Goal: Task Accomplishment & Management: Use online tool/utility

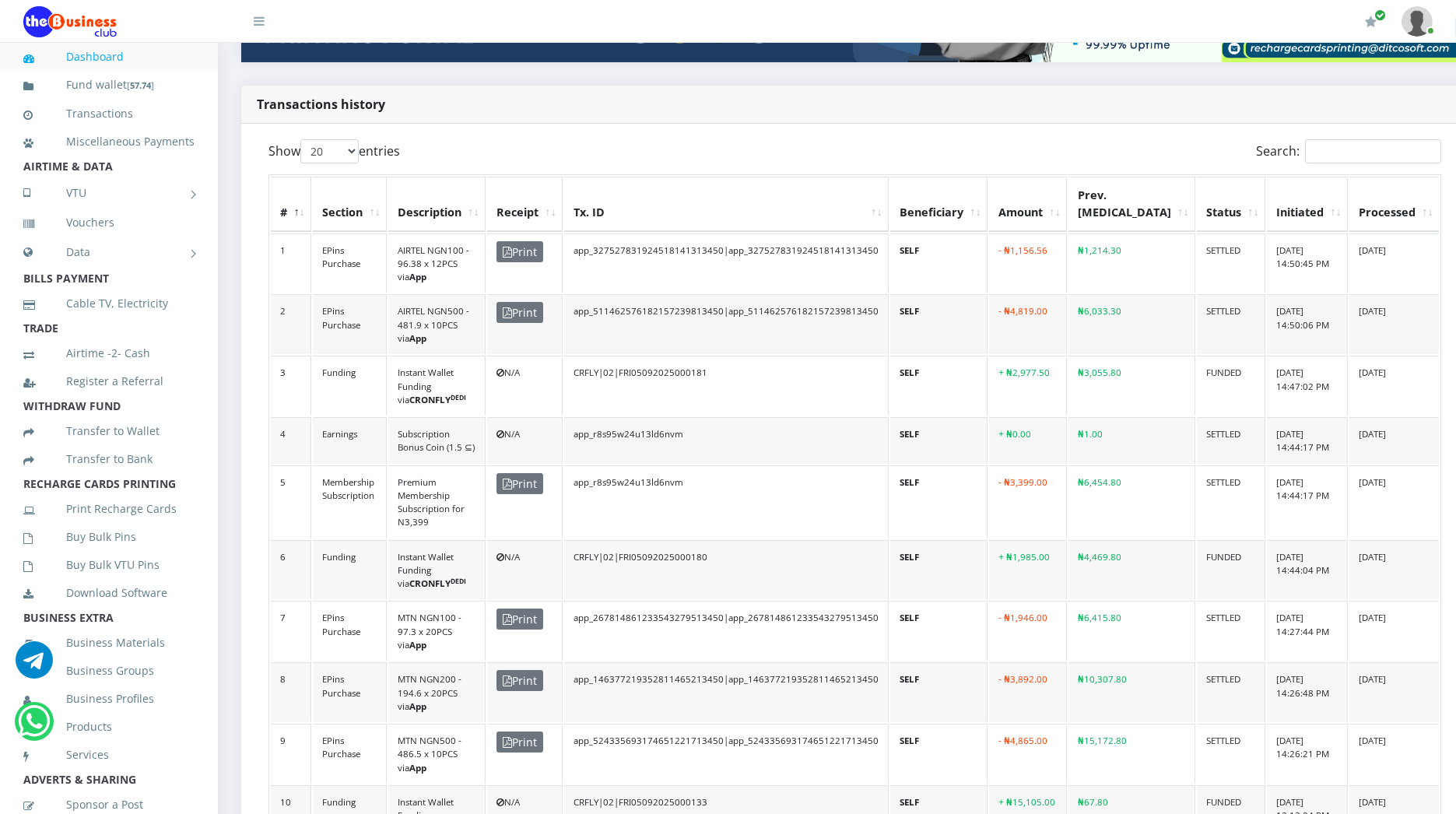
scroll to position [338, 0]
click at [1306, 140] on input "Search:" at bounding box center [1374, 152] width 137 height 24
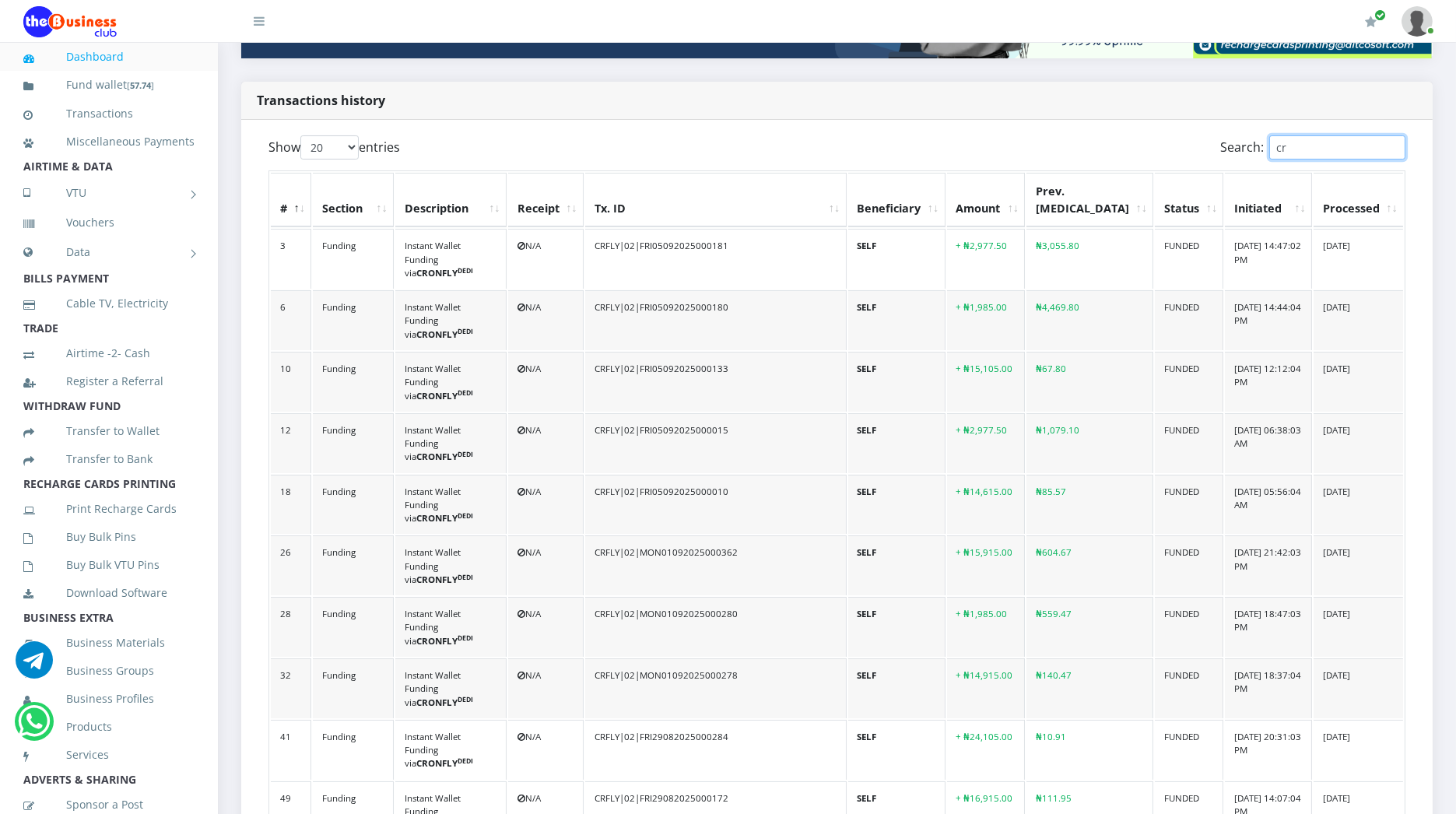
type input "c"
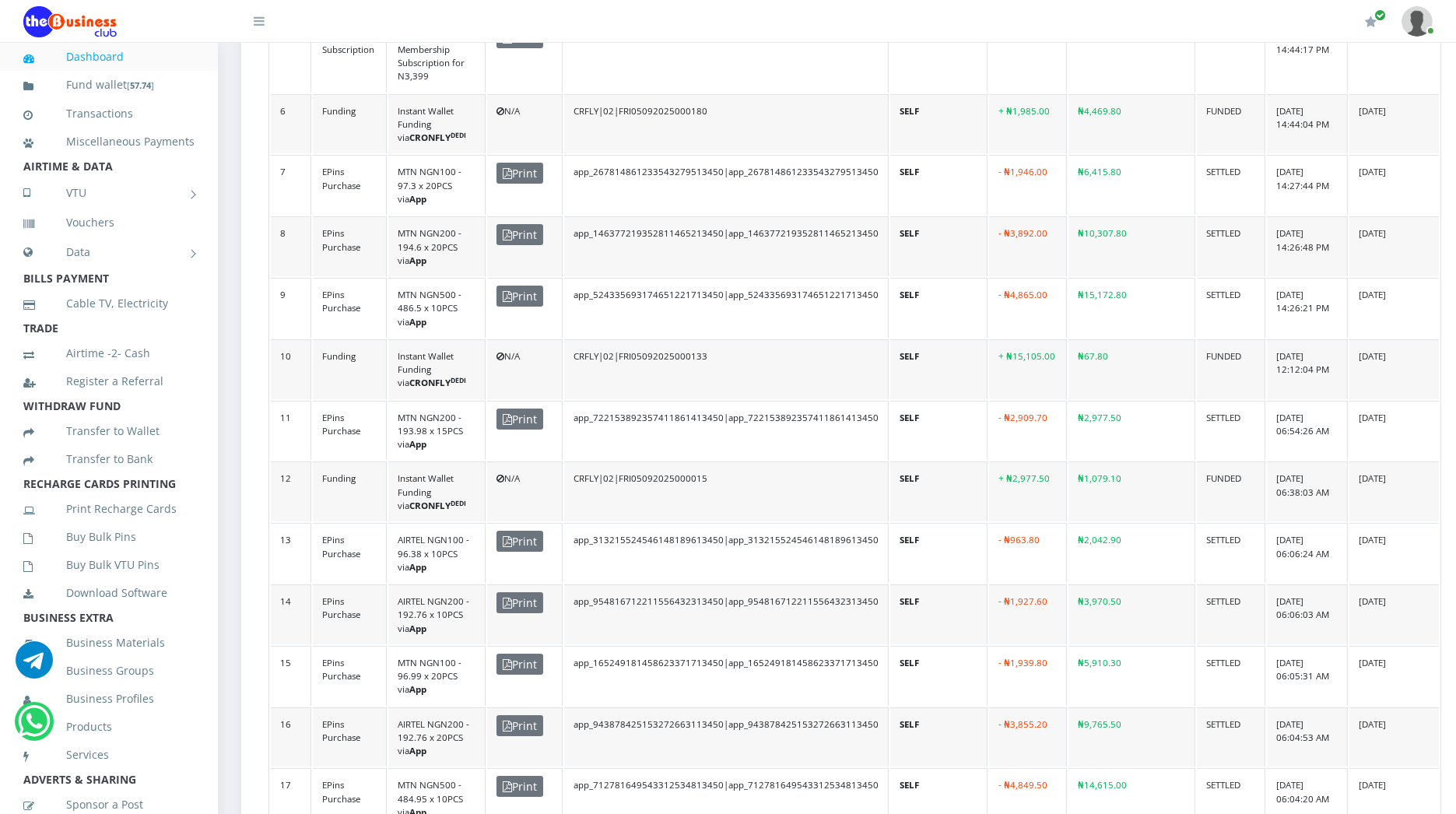
scroll to position [772, 0]
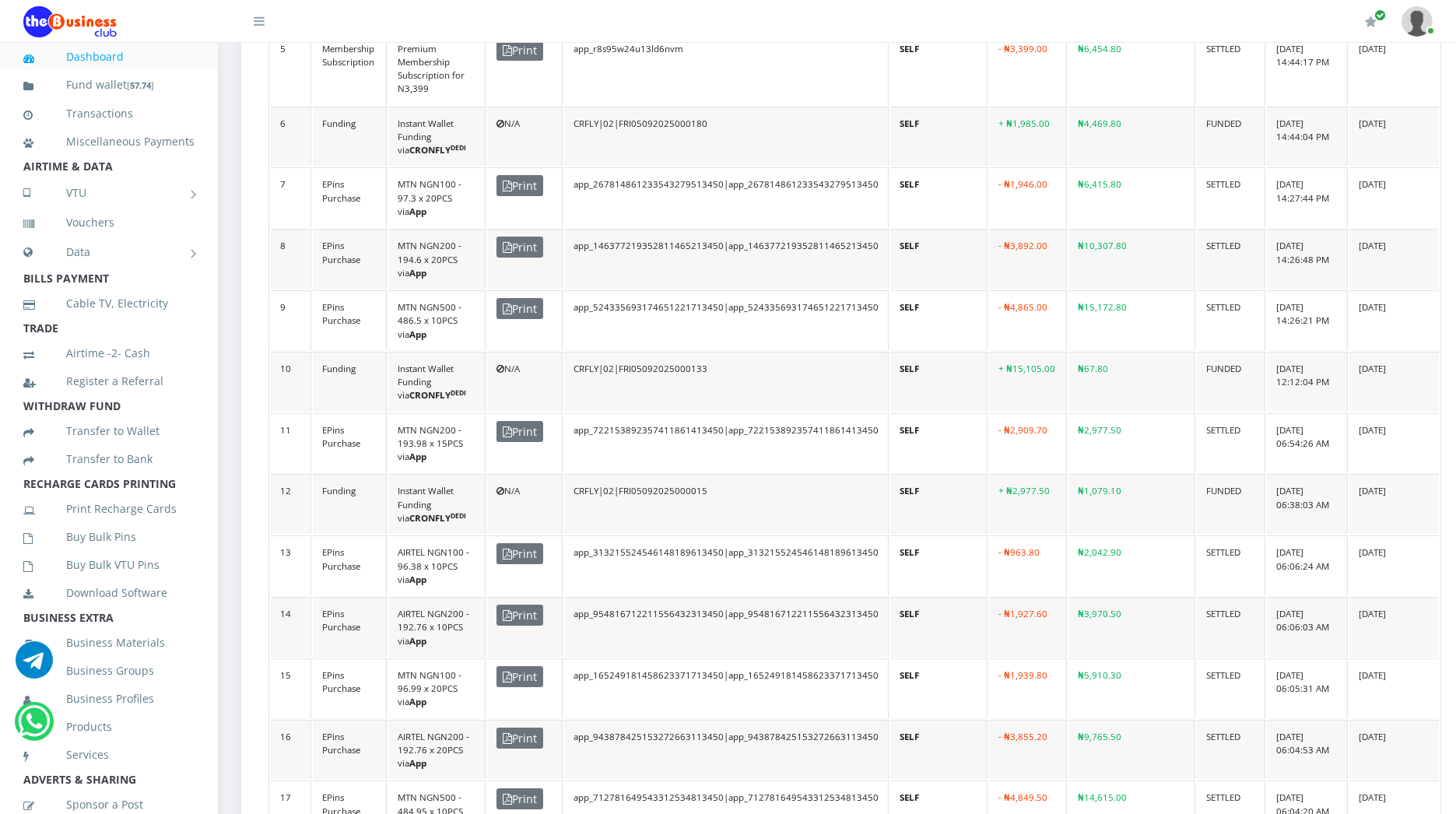
drag, startPoint x: 1098, startPoint y: 612, endPoint x: 1127, endPoint y: 617, distance: 29.4
copy td "85.57"
drag, startPoint x: 1099, startPoint y: 329, endPoint x: 1137, endPoint y: 330, distance: 38.0
click at [1137, 473] on td "₦1,079.10" at bounding box center [1131, 503] width 126 height 60
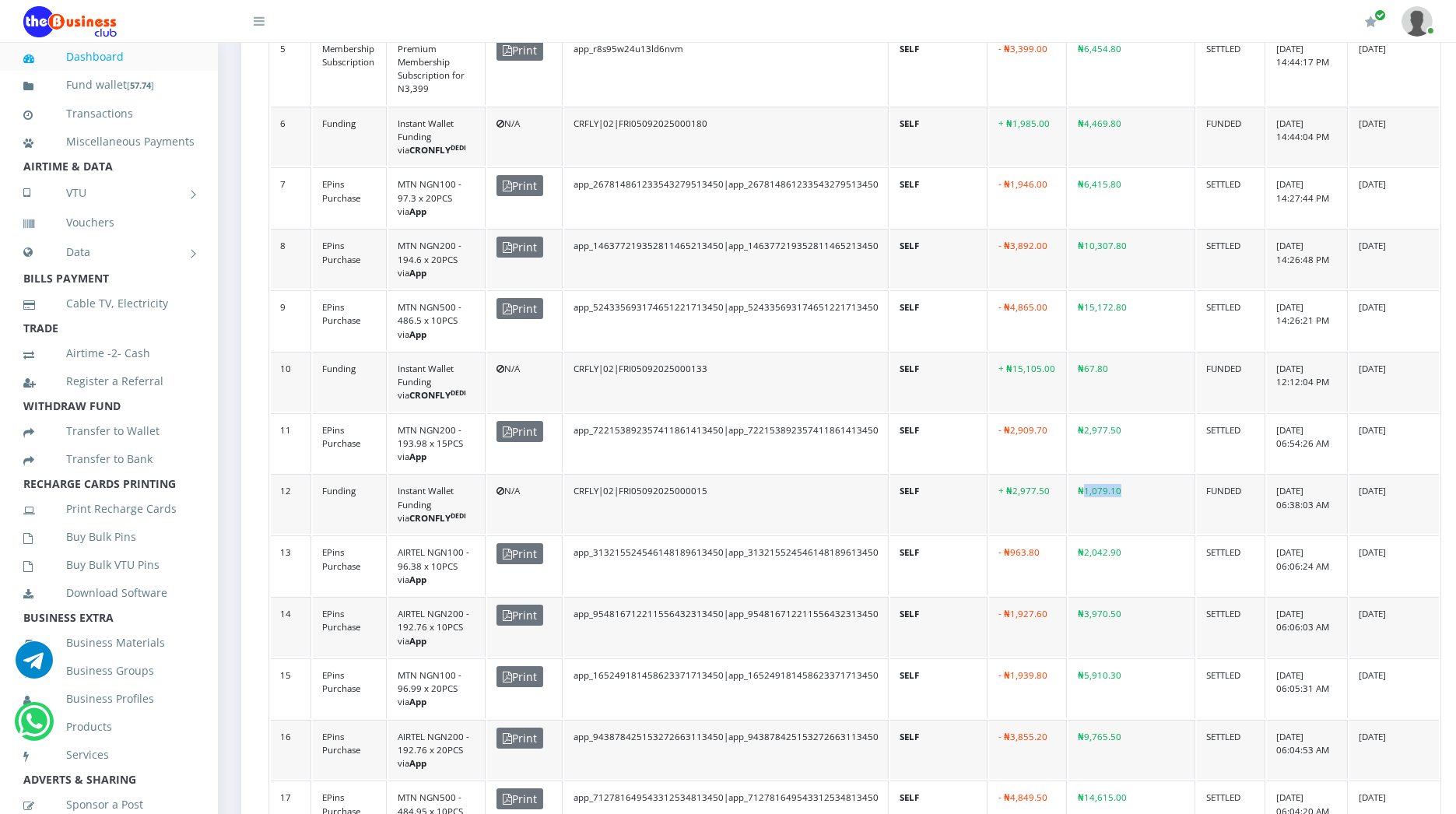
copy td "1,079.10"
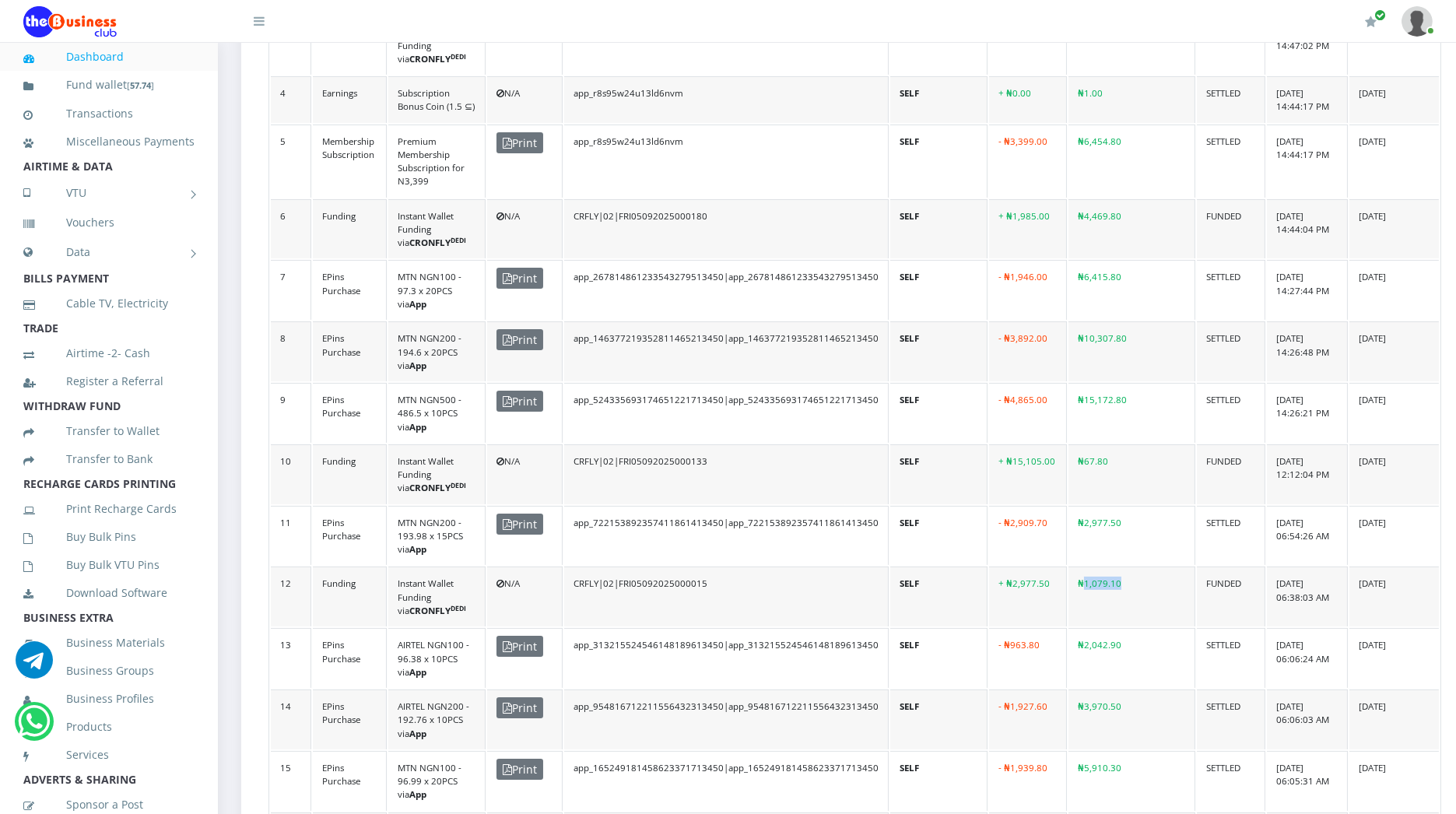
scroll to position [678, 0]
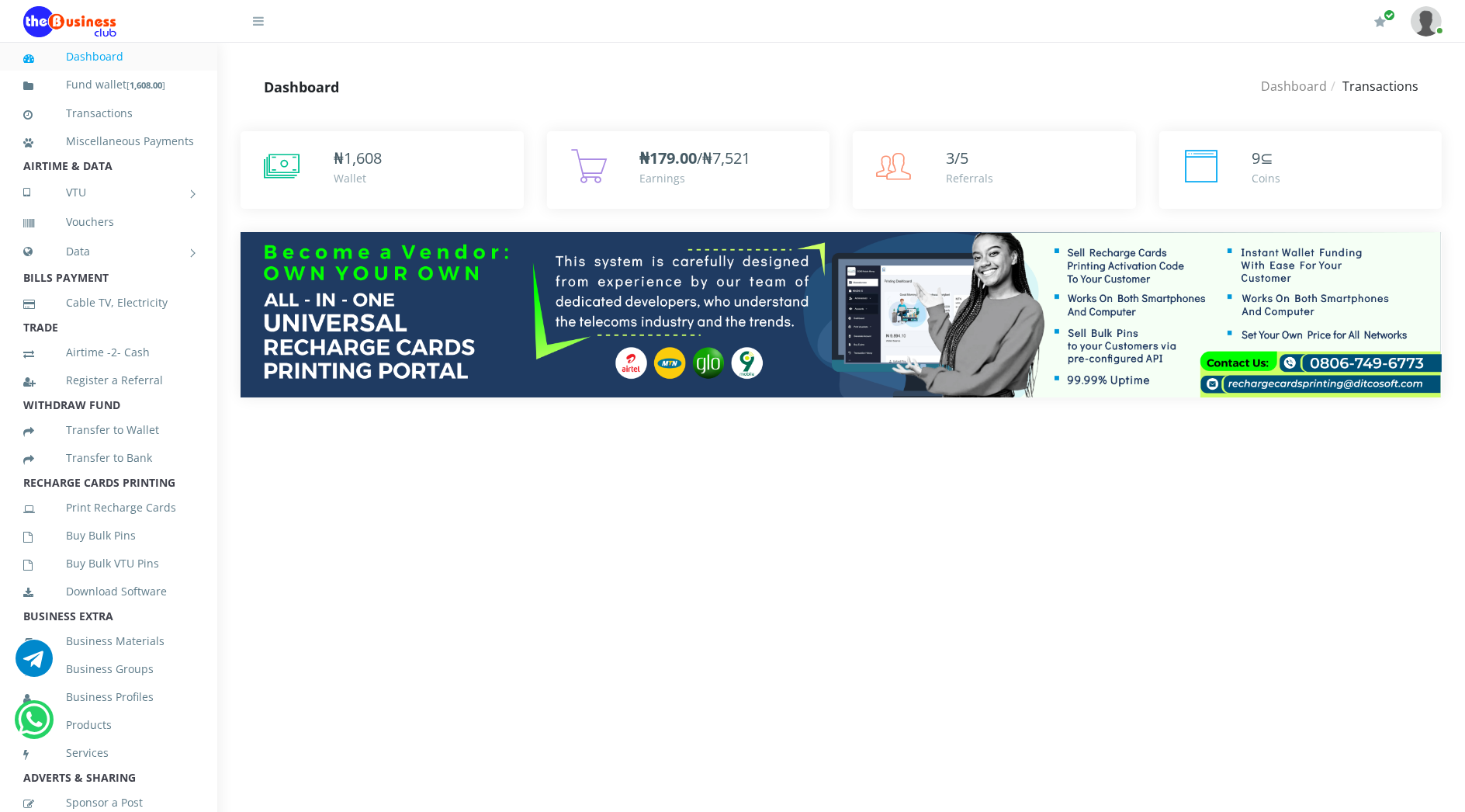
click at [1368, 438] on div "₦ 1,608 Wallet 9" at bounding box center [841, 275] width 1248 height 335
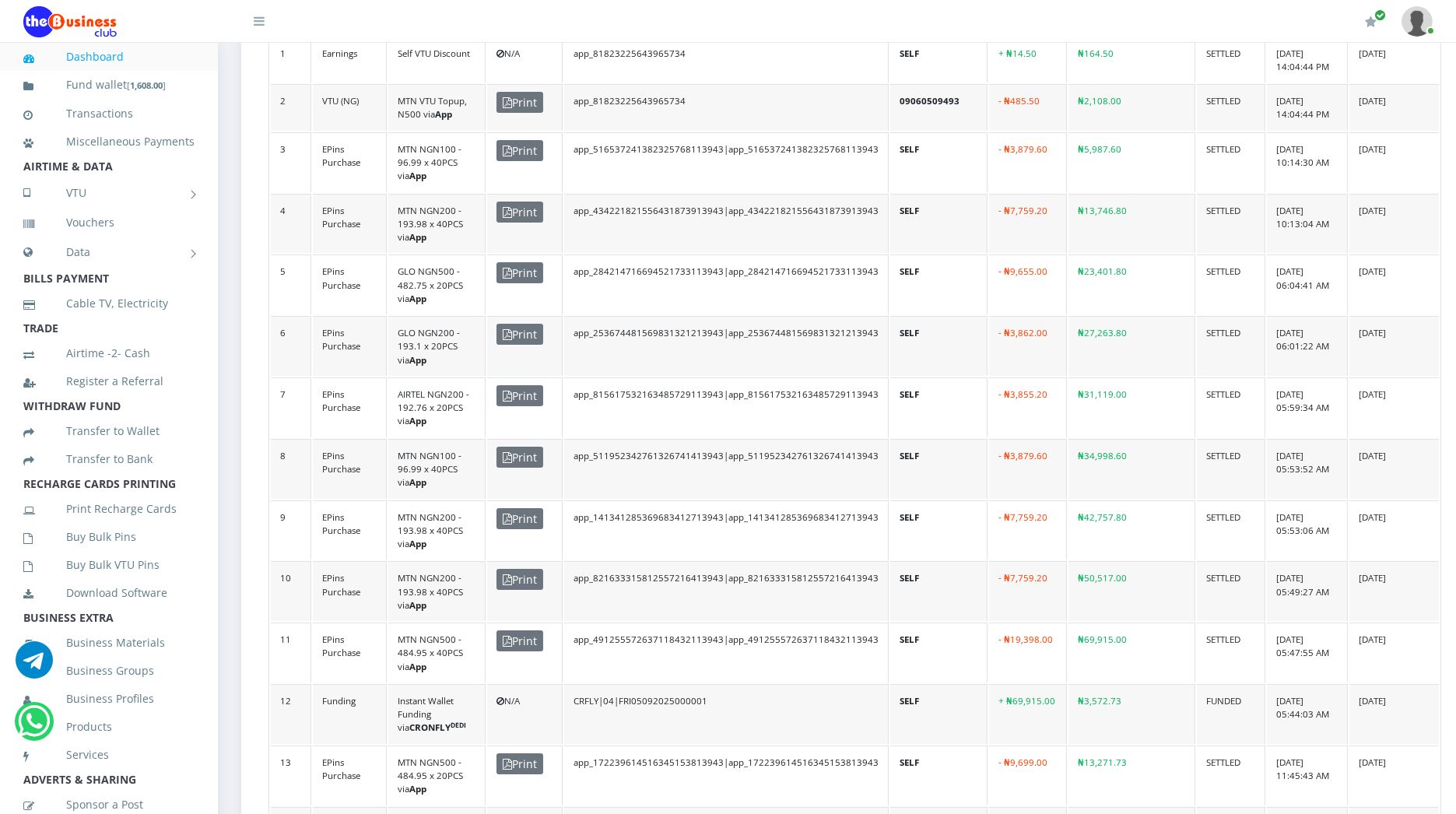
scroll to position [537, 0]
drag, startPoint x: 1107, startPoint y: 564, endPoint x: 1142, endPoint y: 564, distance: 35.0
click at [1142, 681] on td "₦3,572.73" at bounding box center [1131, 711] width 126 height 60
copy td "3,572.73"
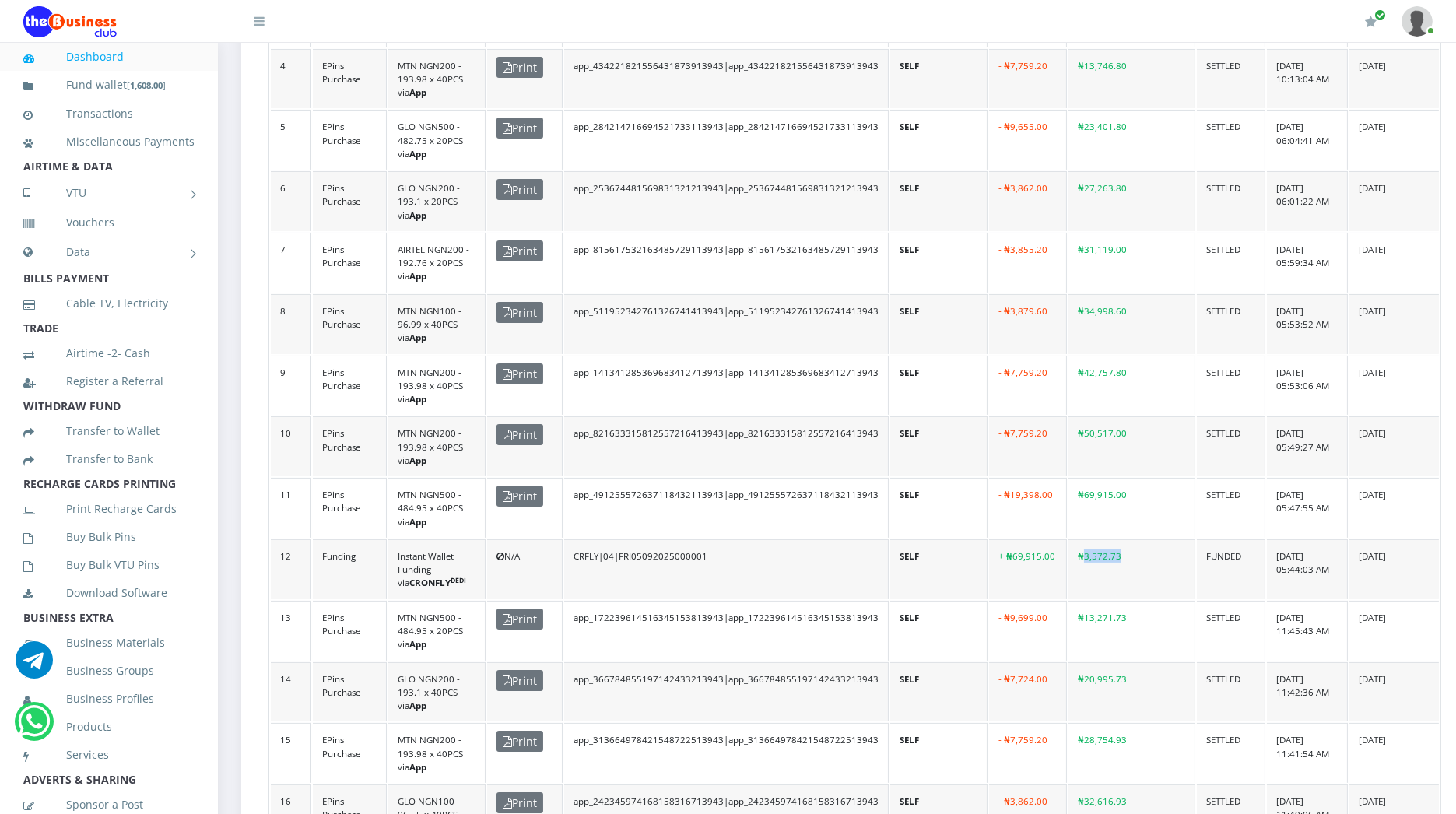
scroll to position [665, 0]
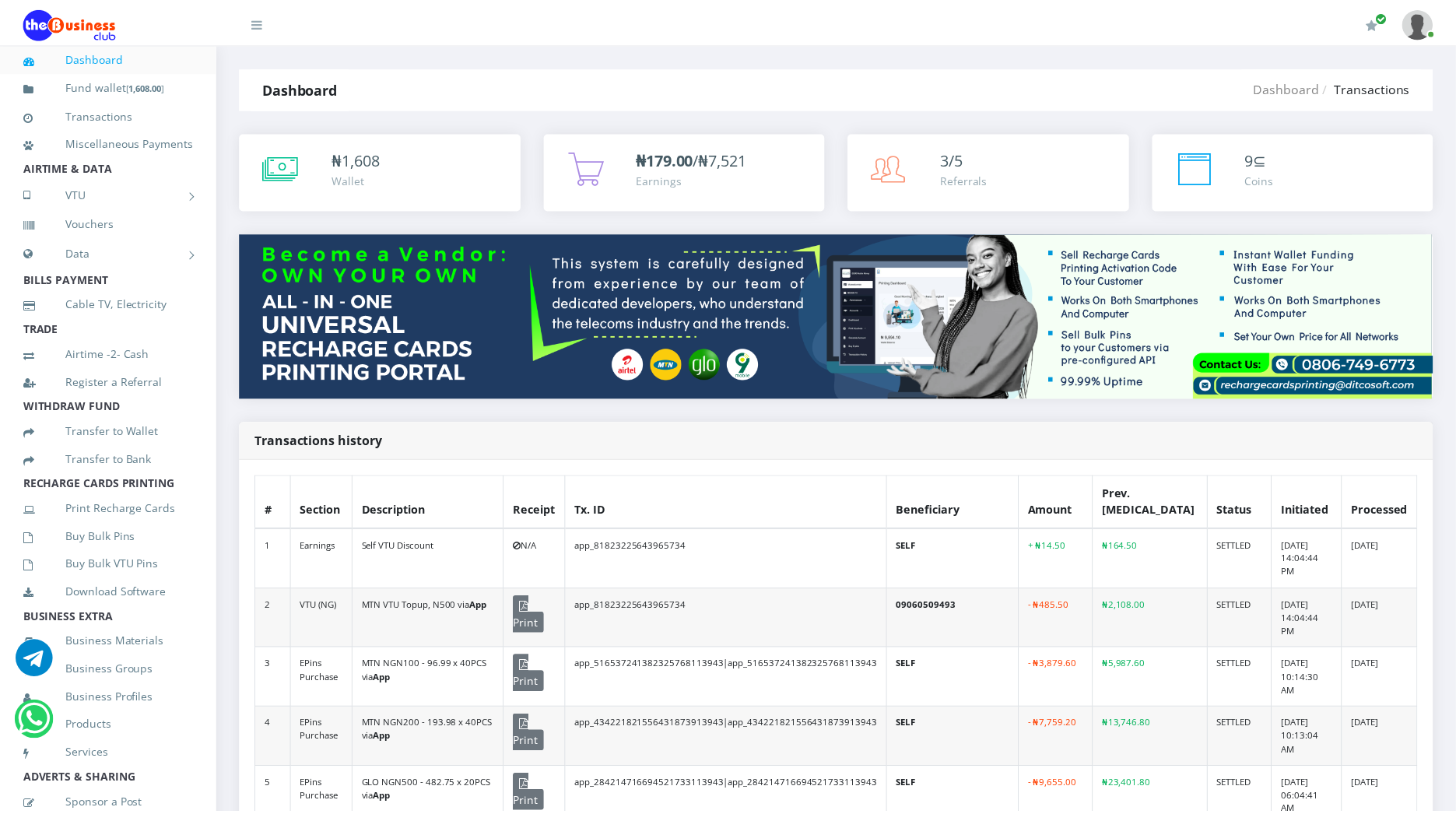
scroll to position [542, 0]
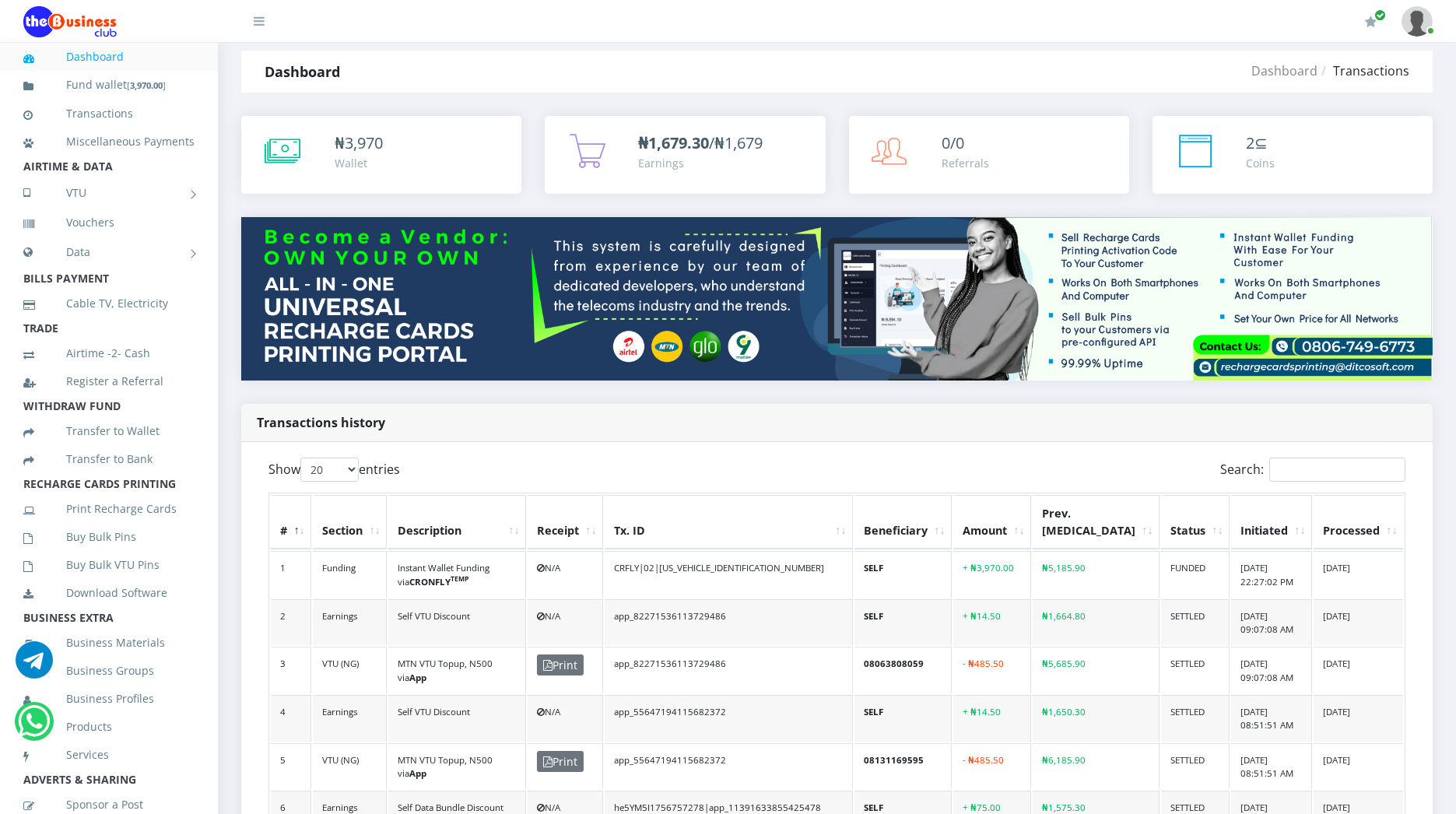
scroll to position [10, 0]
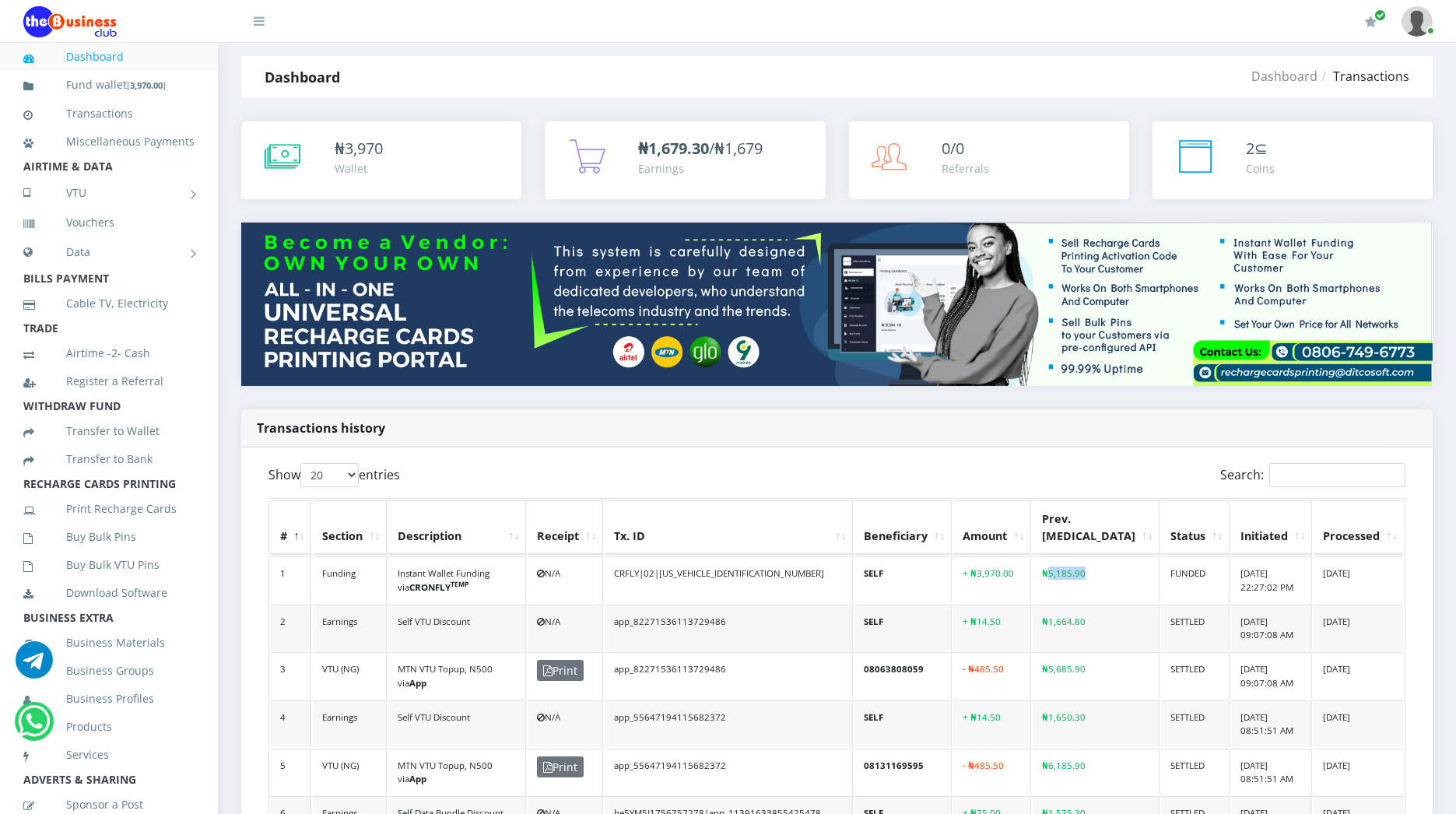
drag, startPoint x: 1113, startPoint y: 571, endPoint x: 1149, endPoint y: 568, distance: 36.1
click at [1149, 568] on td "₦5,185.90" at bounding box center [1096, 580] width 126 height 47
copy td "5,185.90"
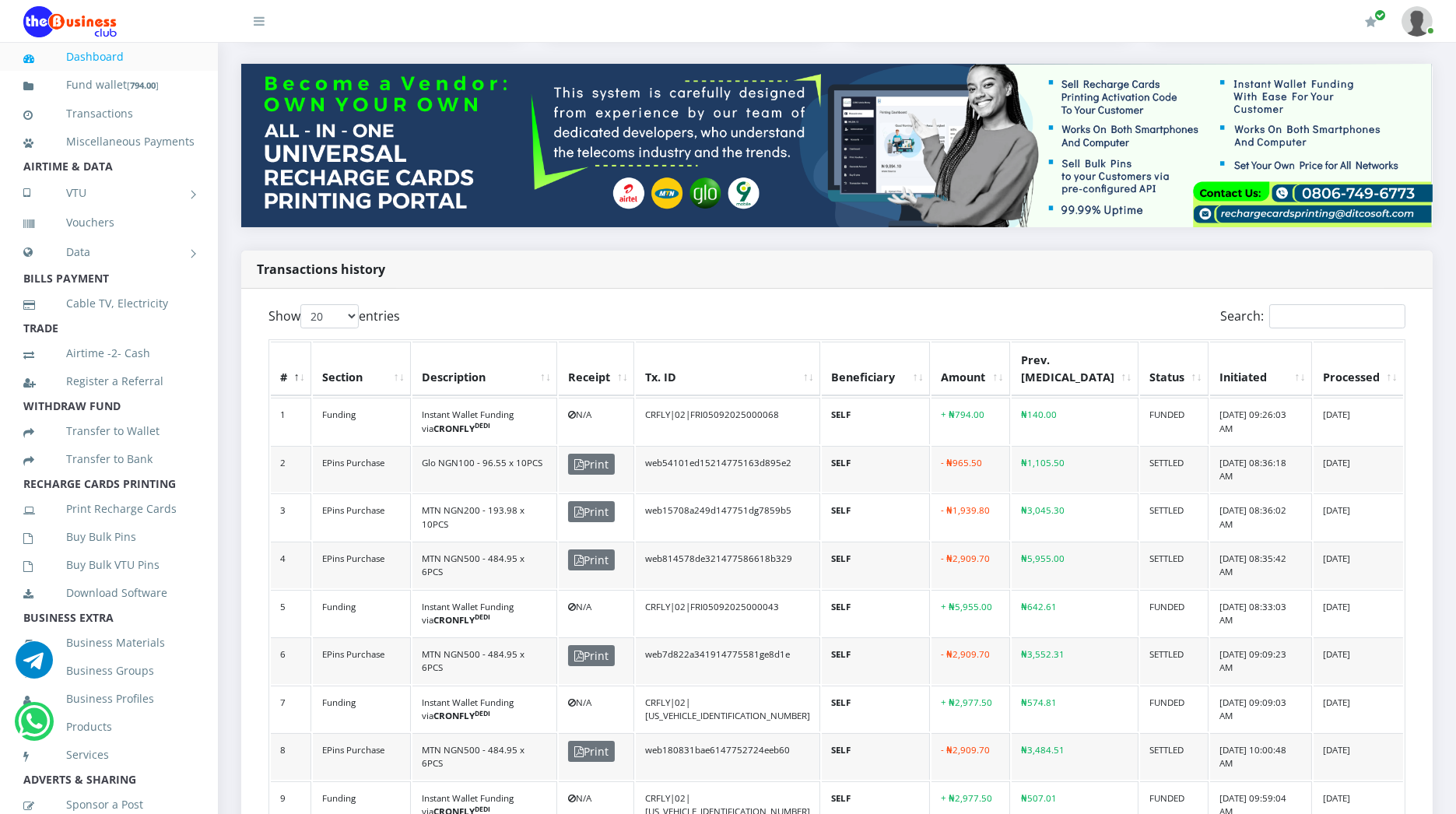
scroll to position [171, 0]
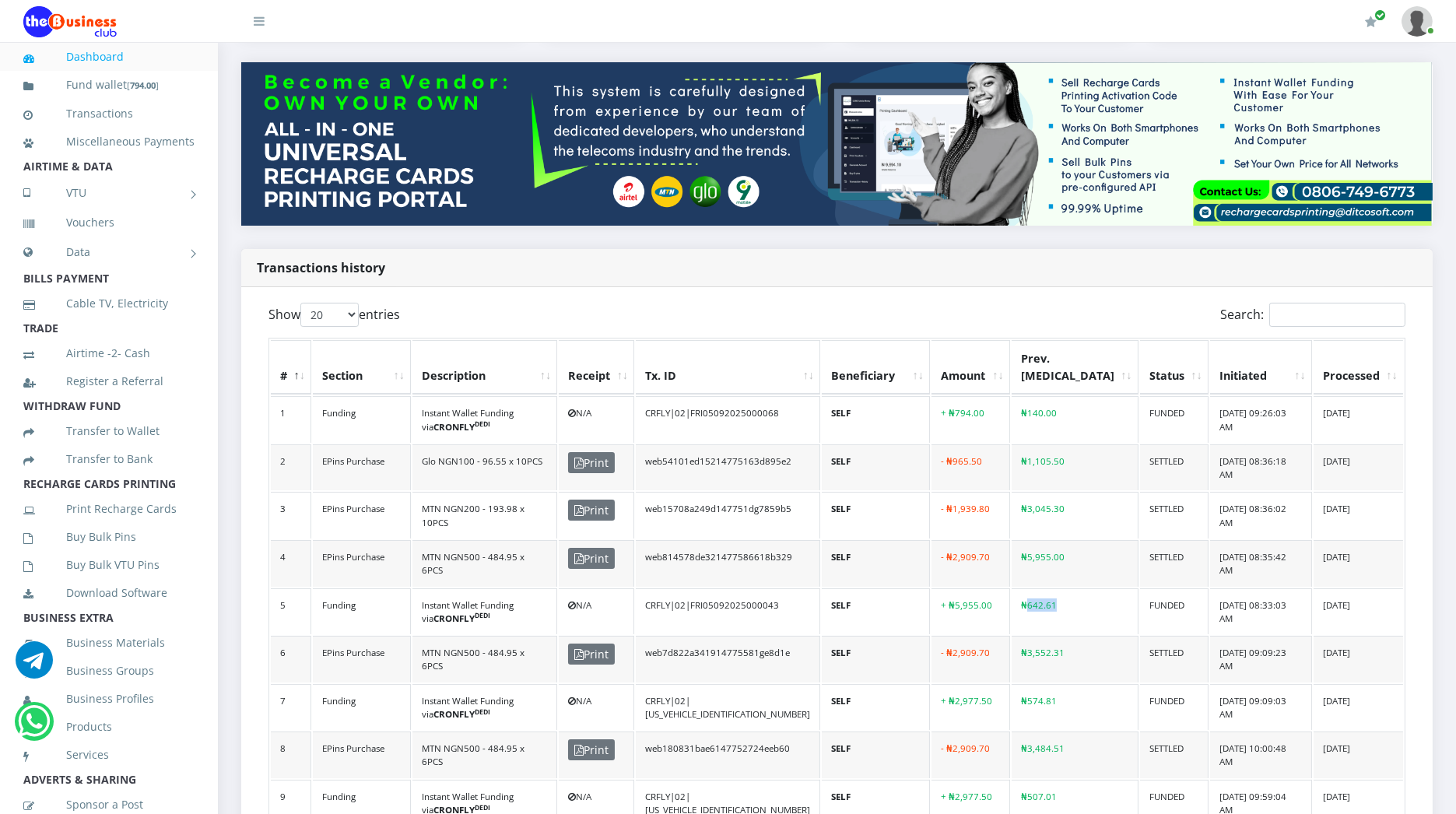
drag, startPoint x: 1059, startPoint y: 597, endPoint x: 1096, endPoint y: 599, distance: 37.1
click at [1096, 599] on td "₦642.61" at bounding box center [1075, 611] width 126 height 47
copy td "642.61"
drag, startPoint x: 1063, startPoint y: 409, endPoint x: 1093, endPoint y: 408, distance: 30.0
click at [1093, 408] on td "₦140.00" at bounding box center [1075, 419] width 126 height 47
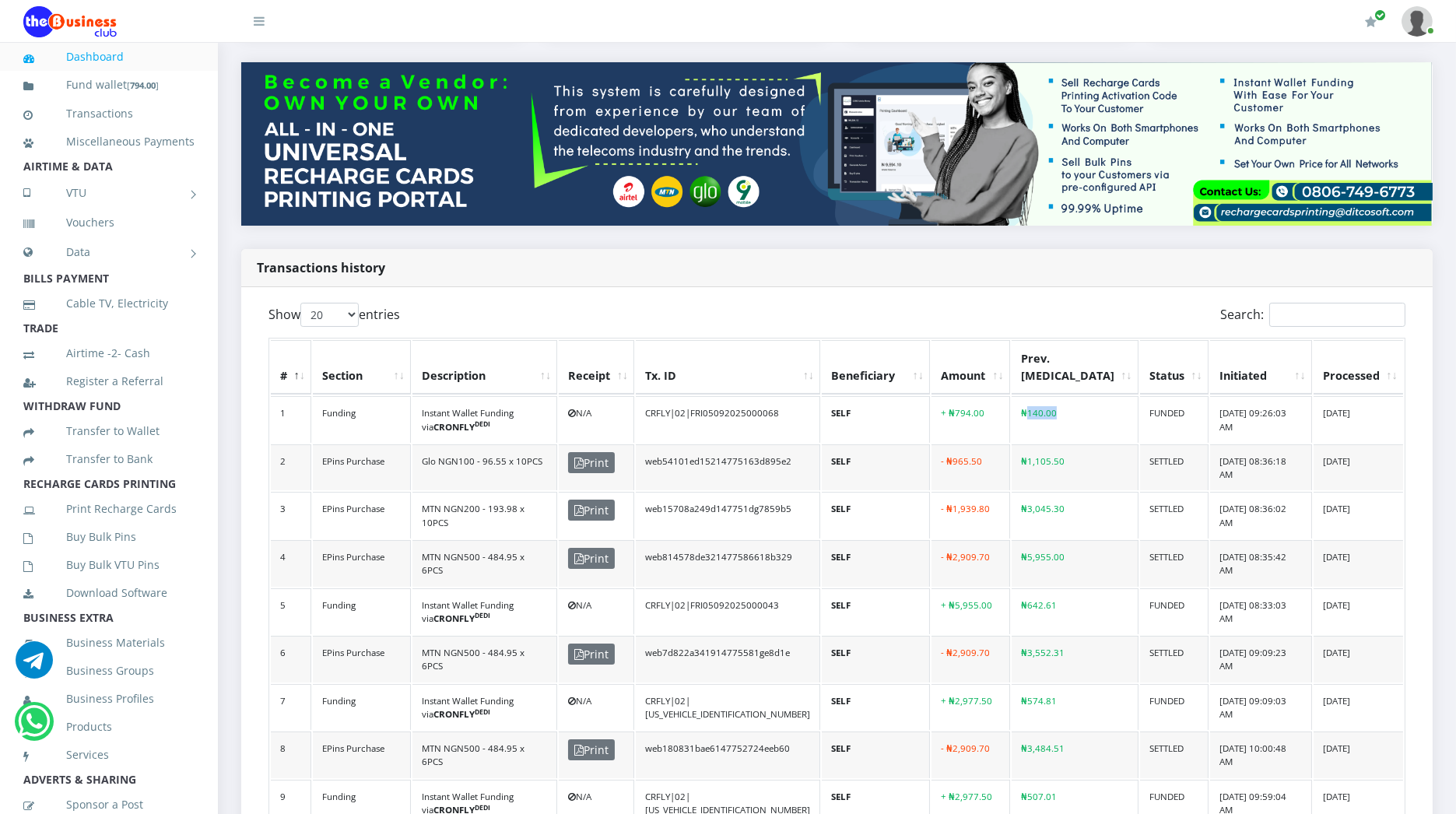
copy td "140.00"
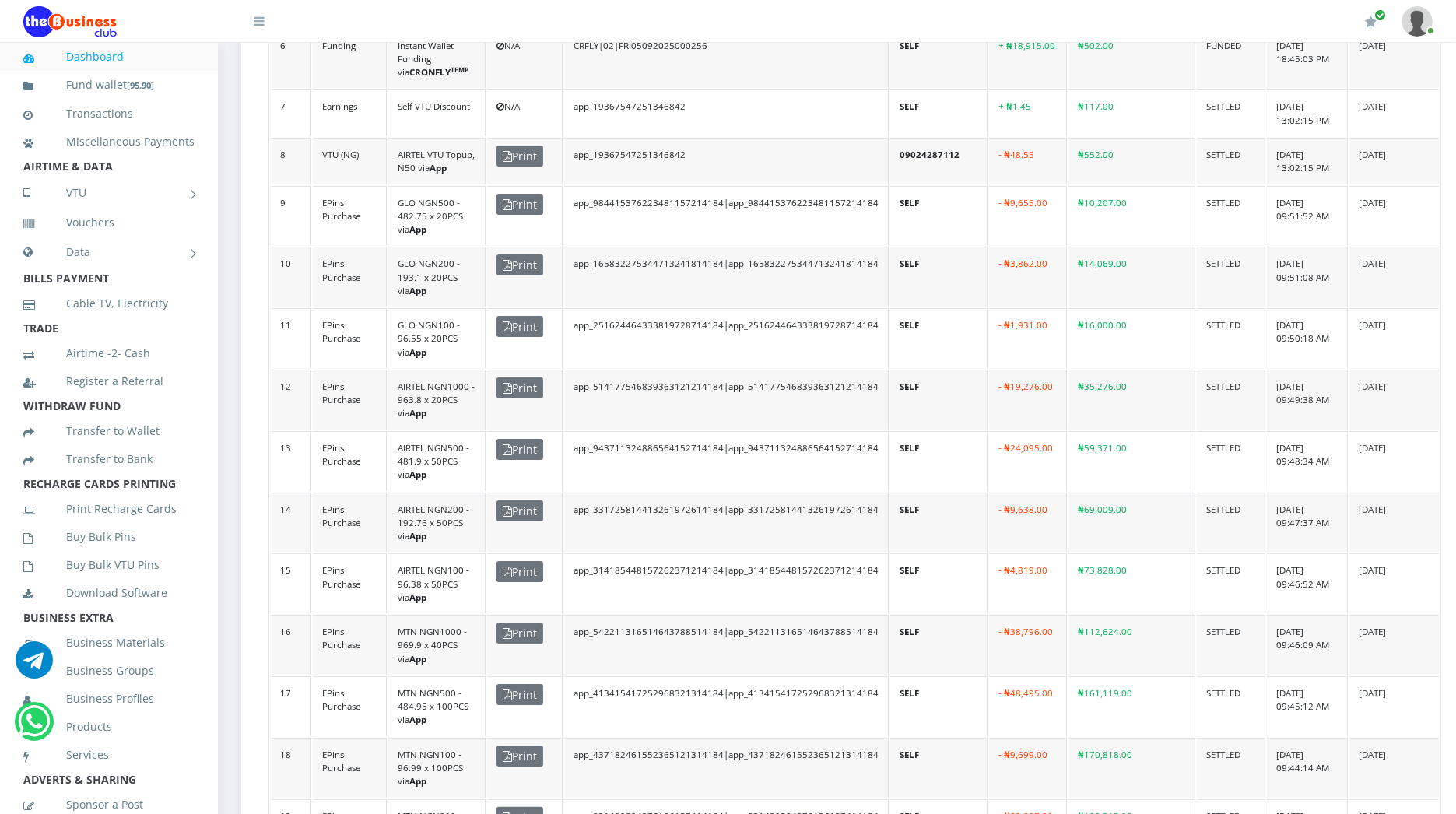
scroll to position [856, 0]
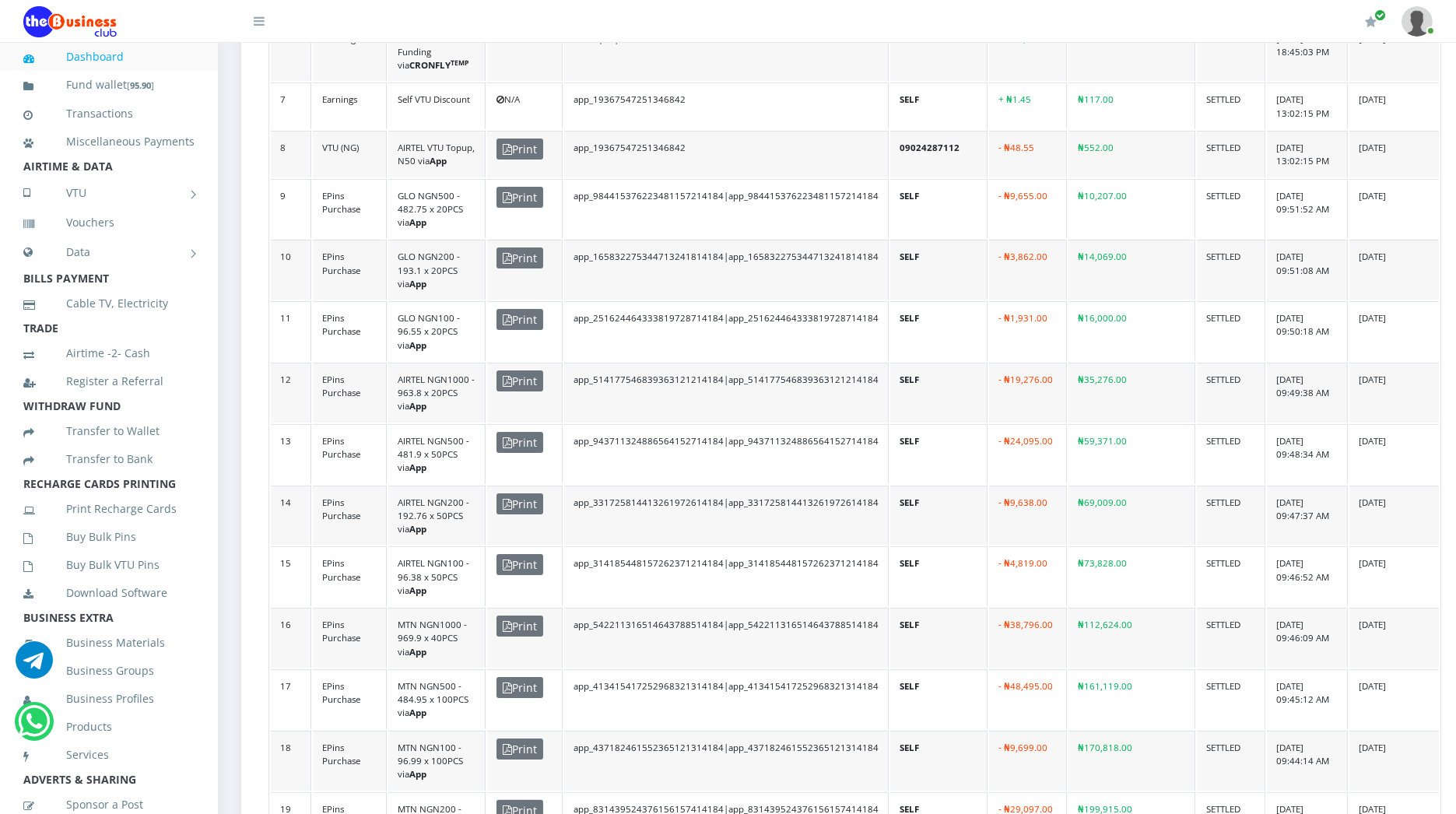
drag, startPoint x: 1104, startPoint y: 619, endPoint x: 1147, endPoint y: 620, distance: 43.0
copy td "829.72"
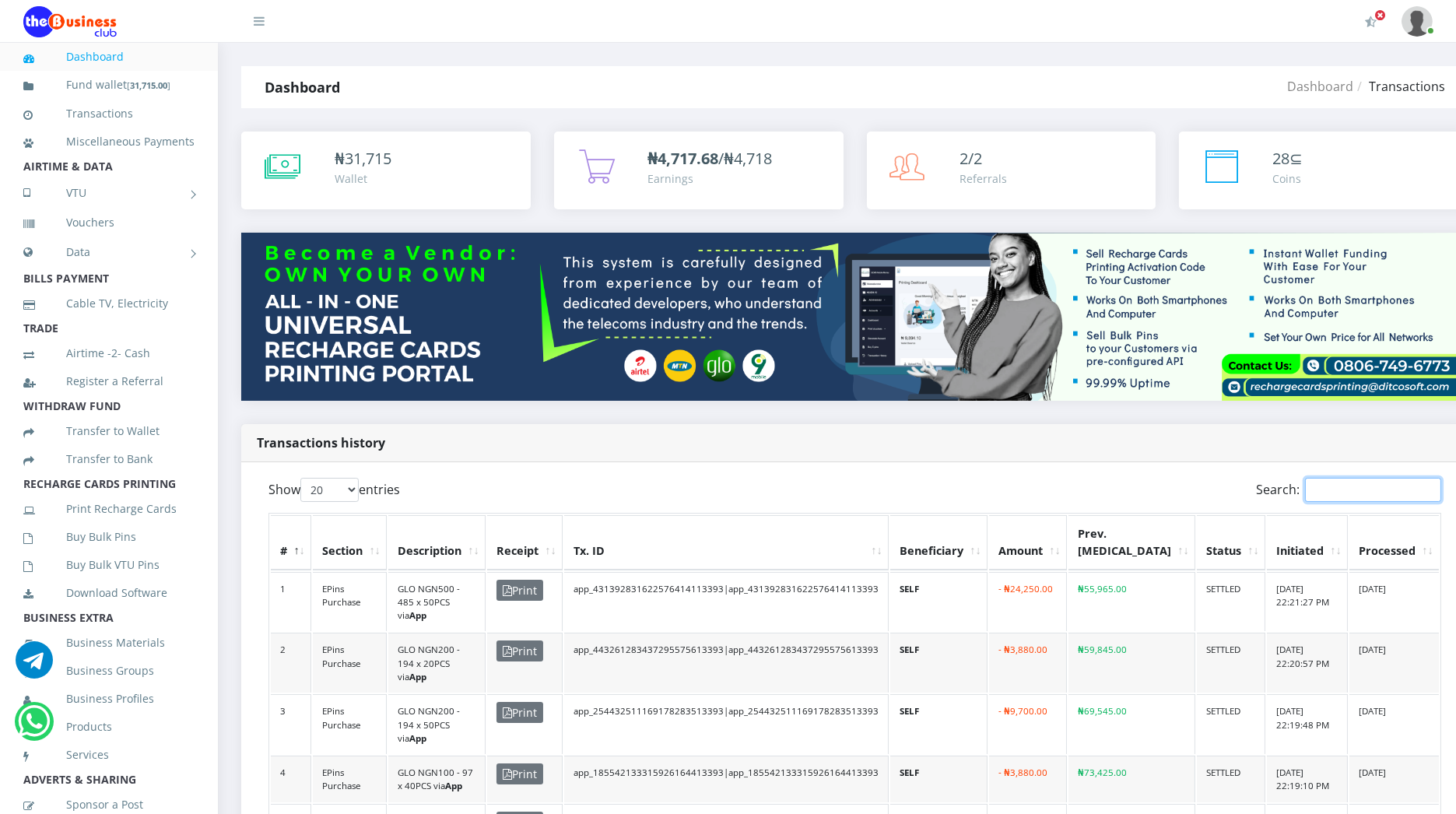
click at [1306, 478] on input "Search:" at bounding box center [1374, 490] width 137 height 24
paste input "aanuyemi"
type input "aanuyemi"
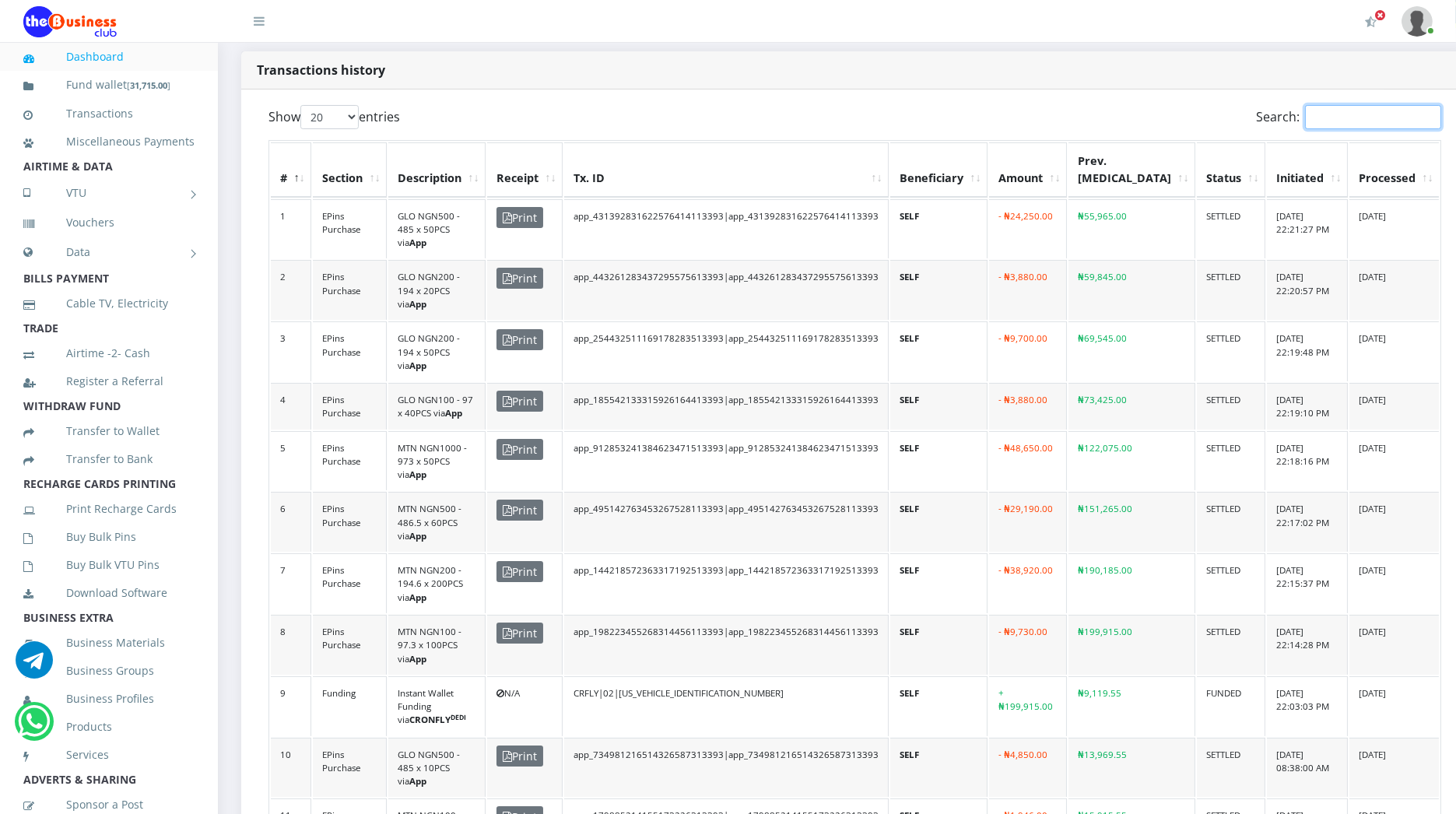
scroll to position [319, 0]
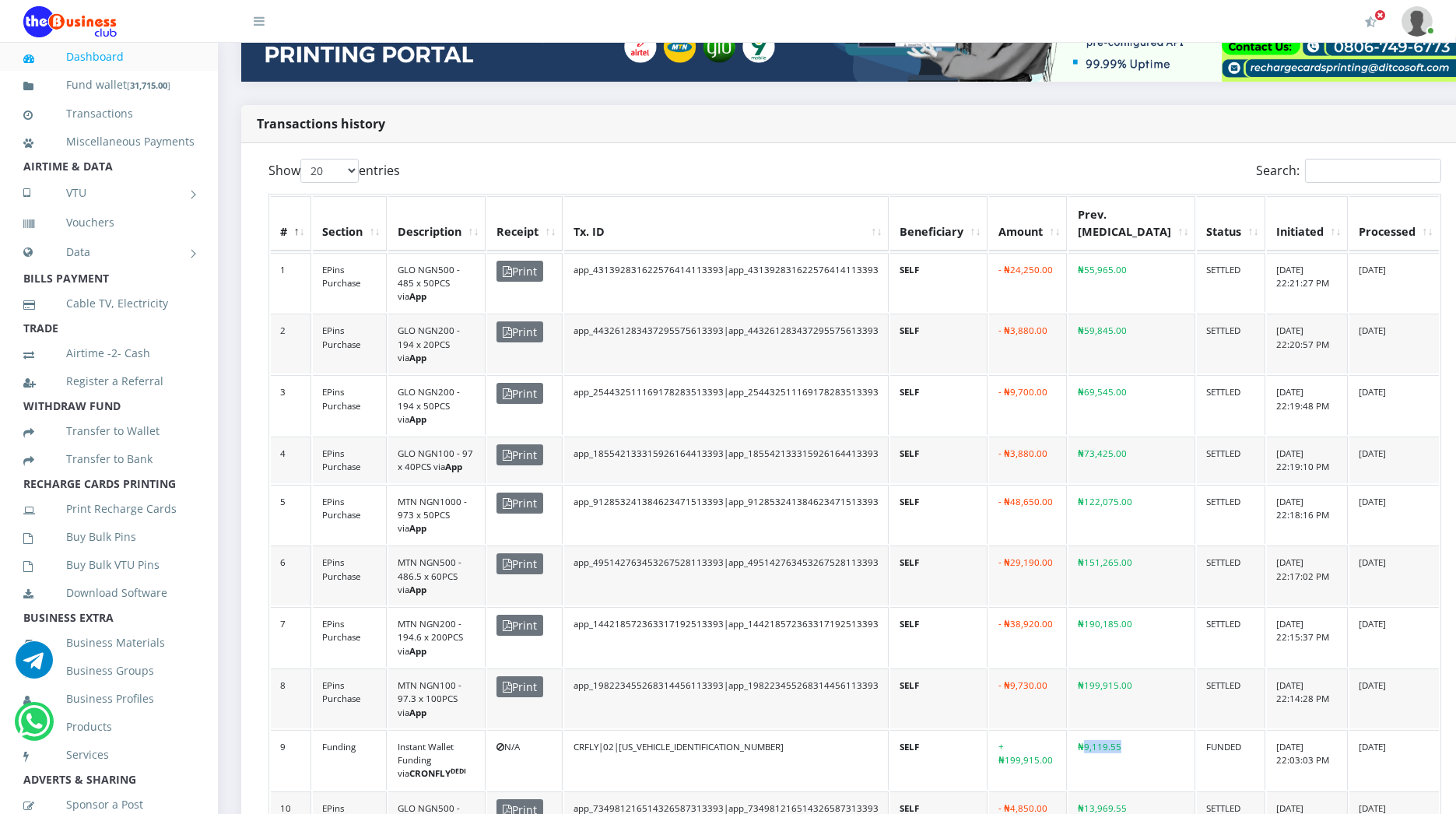
drag, startPoint x: 1107, startPoint y: 639, endPoint x: 1150, endPoint y: 640, distance: 43.0
click at [1150, 730] on td "₦9,119.55" at bounding box center [1131, 760] width 126 height 60
copy td "9,119.55"
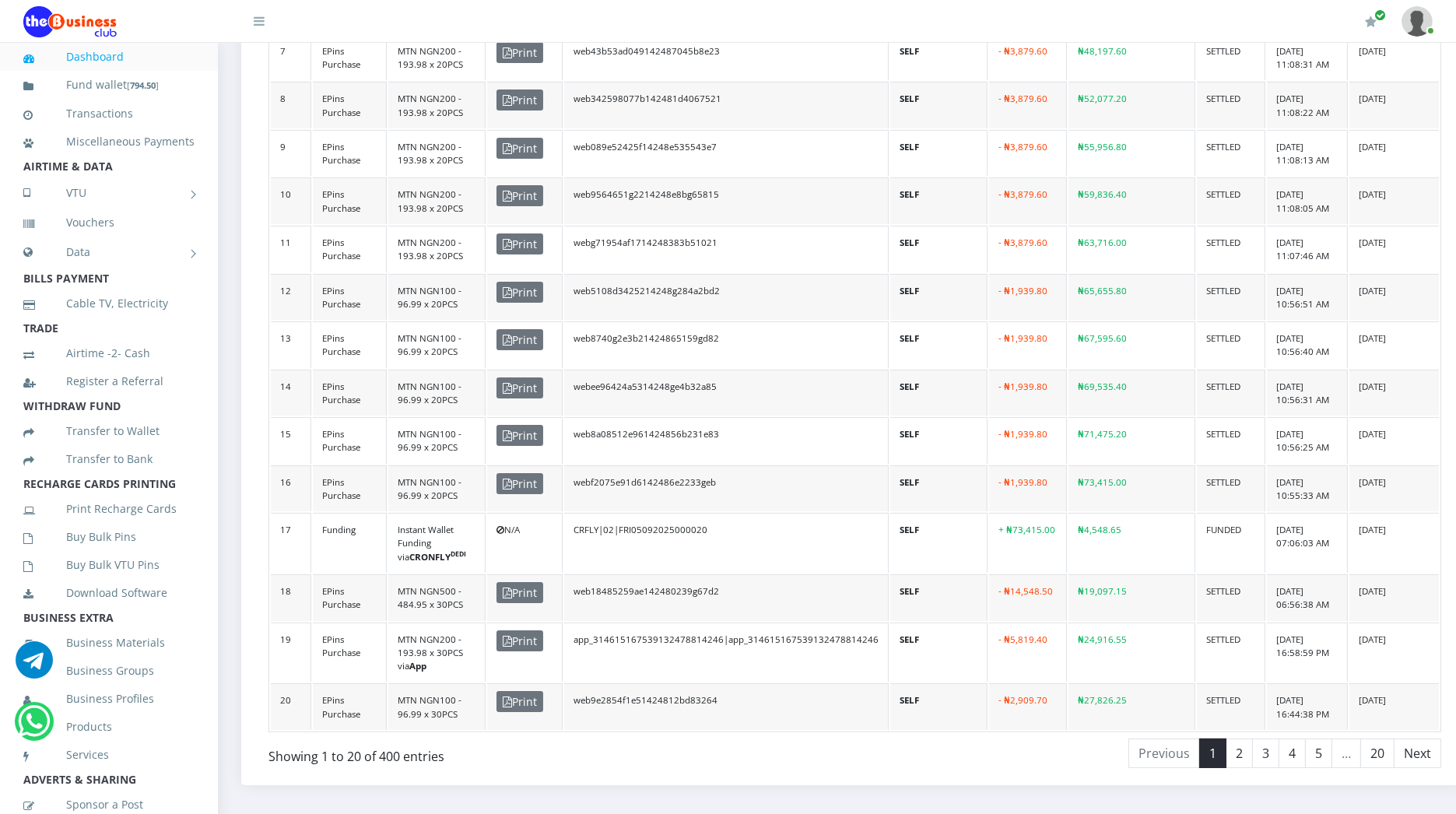
scroll to position [825, 0]
drag, startPoint x: 1093, startPoint y: 514, endPoint x: 1137, endPoint y: 511, distance: 44.1
click at [1137, 512] on td "₦4,548.65" at bounding box center [1131, 542] width 126 height 60
copy td "4,548.65"
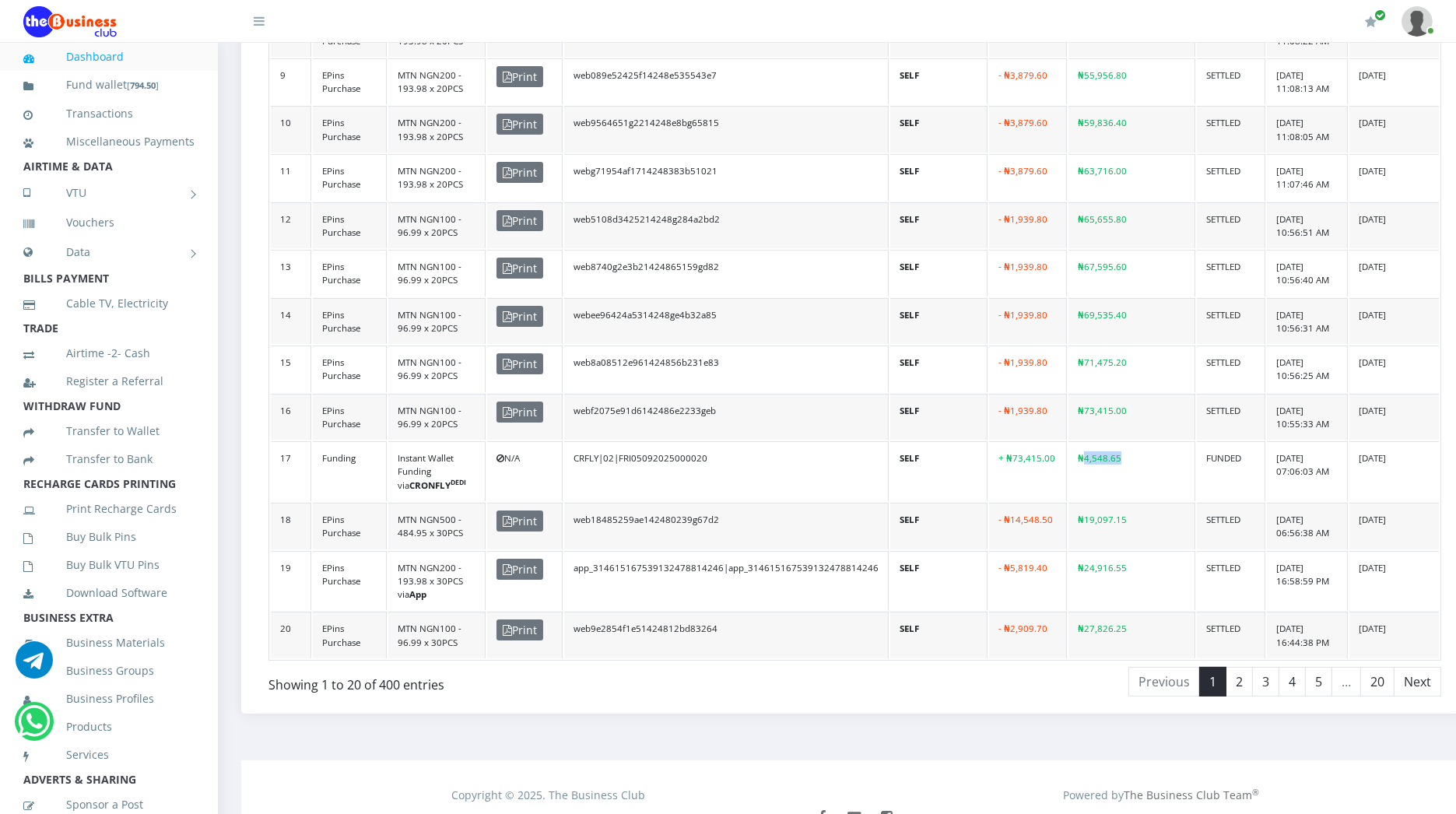
scroll to position [904, 0]
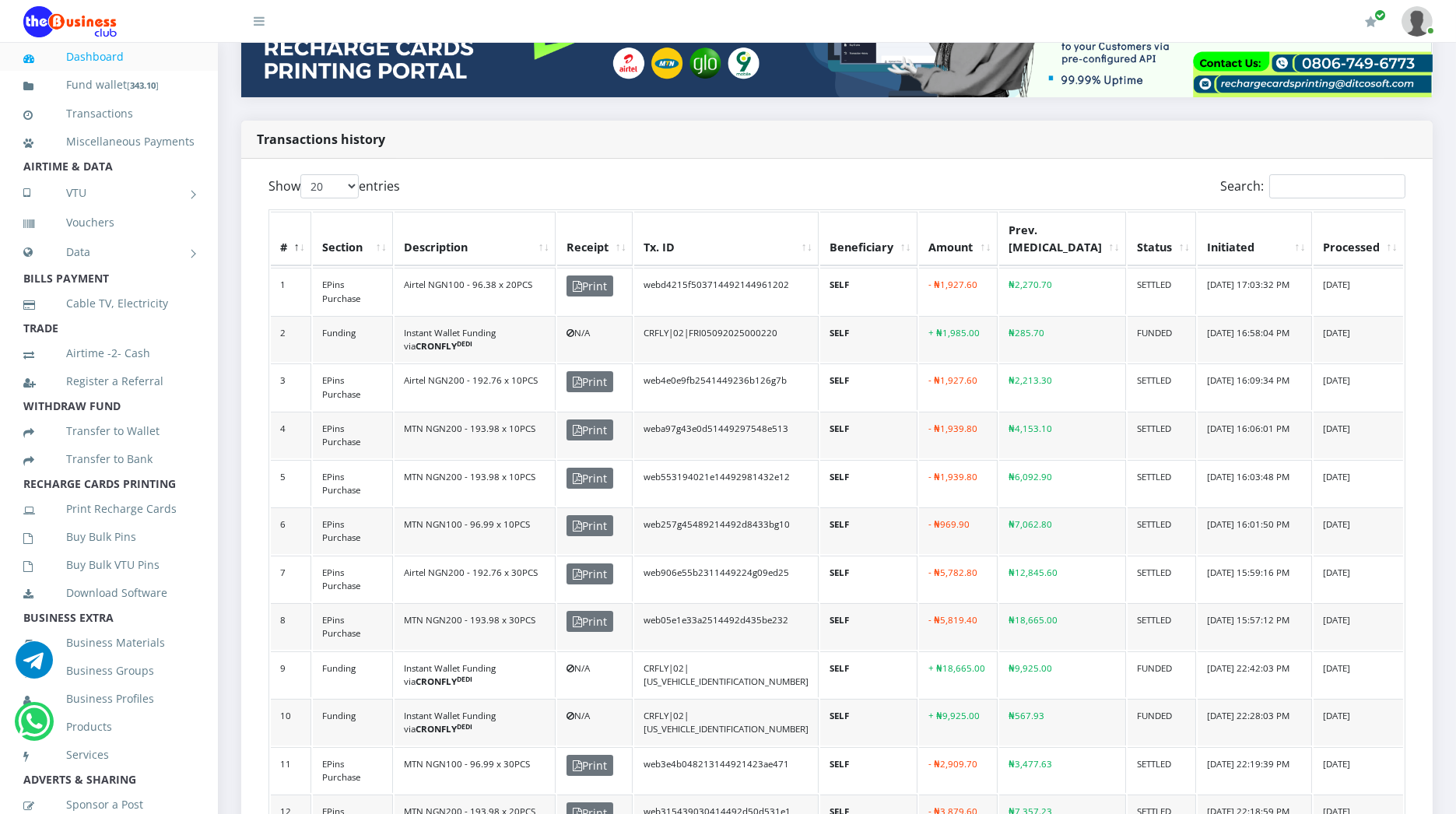
scroll to position [300, 0]
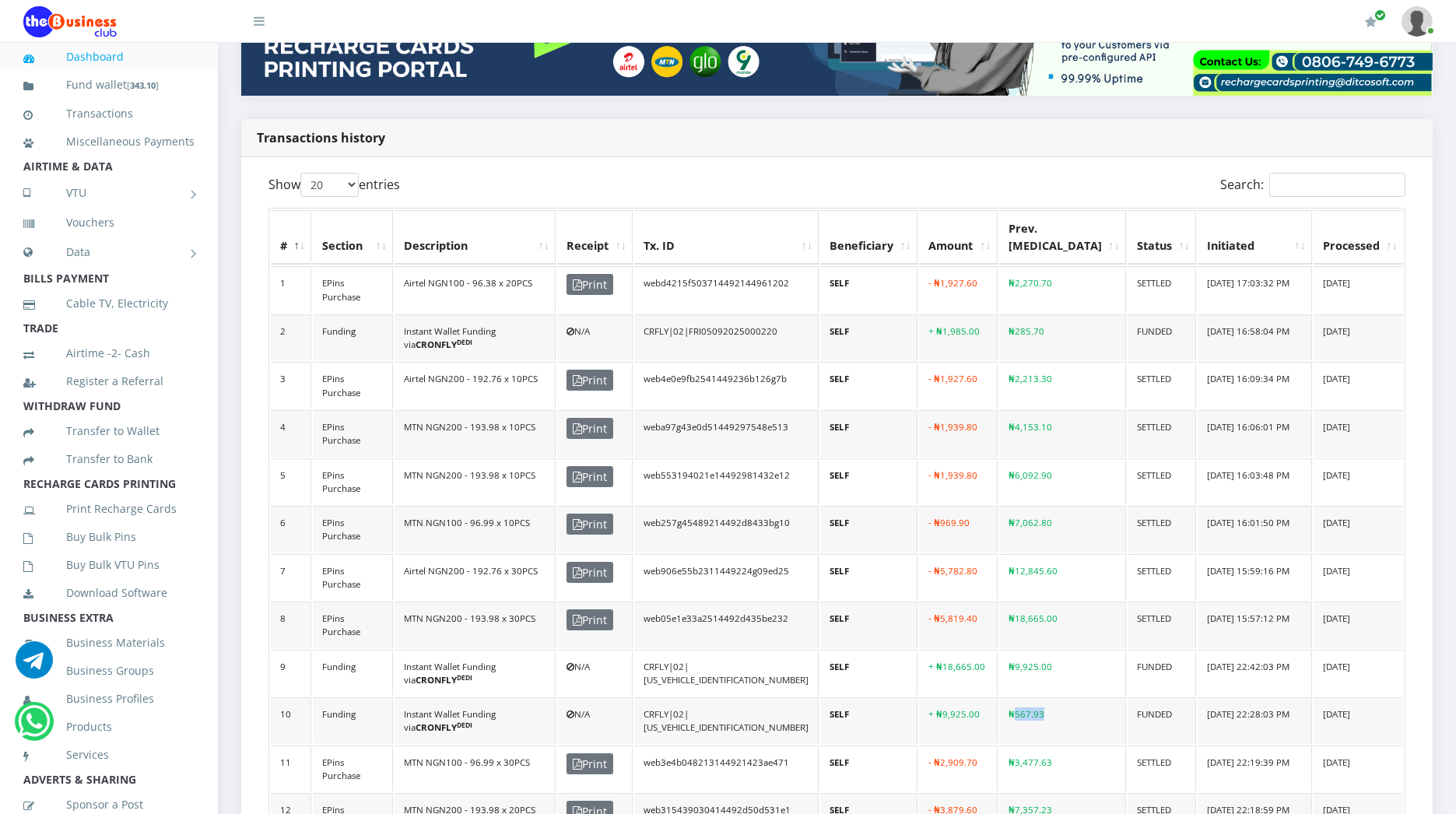
drag, startPoint x: 1013, startPoint y: 662, endPoint x: 1053, endPoint y: 660, distance: 40.0
click at [1053, 697] on td "₦567.93" at bounding box center [1062, 720] width 126 height 47
copy td "567.93"
drag, startPoint x: 1015, startPoint y: 628, endPoint x: 1067, endPoint y: 627, distance: 52.0
click at [1067, 650] on td "₦9,925.00" at bounding box center [1062, 673] width 126 height 47
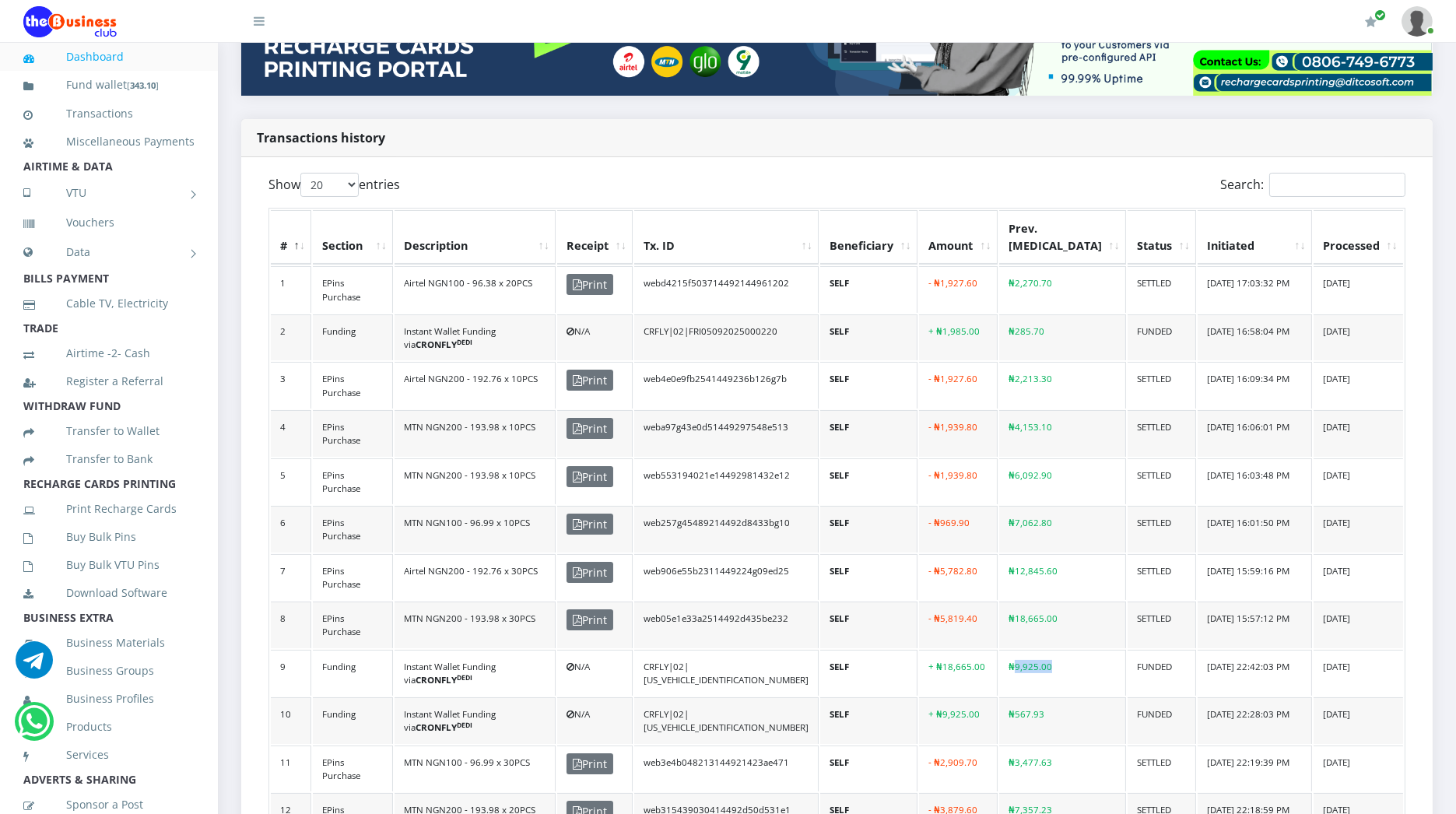
copy td "9,925.00"
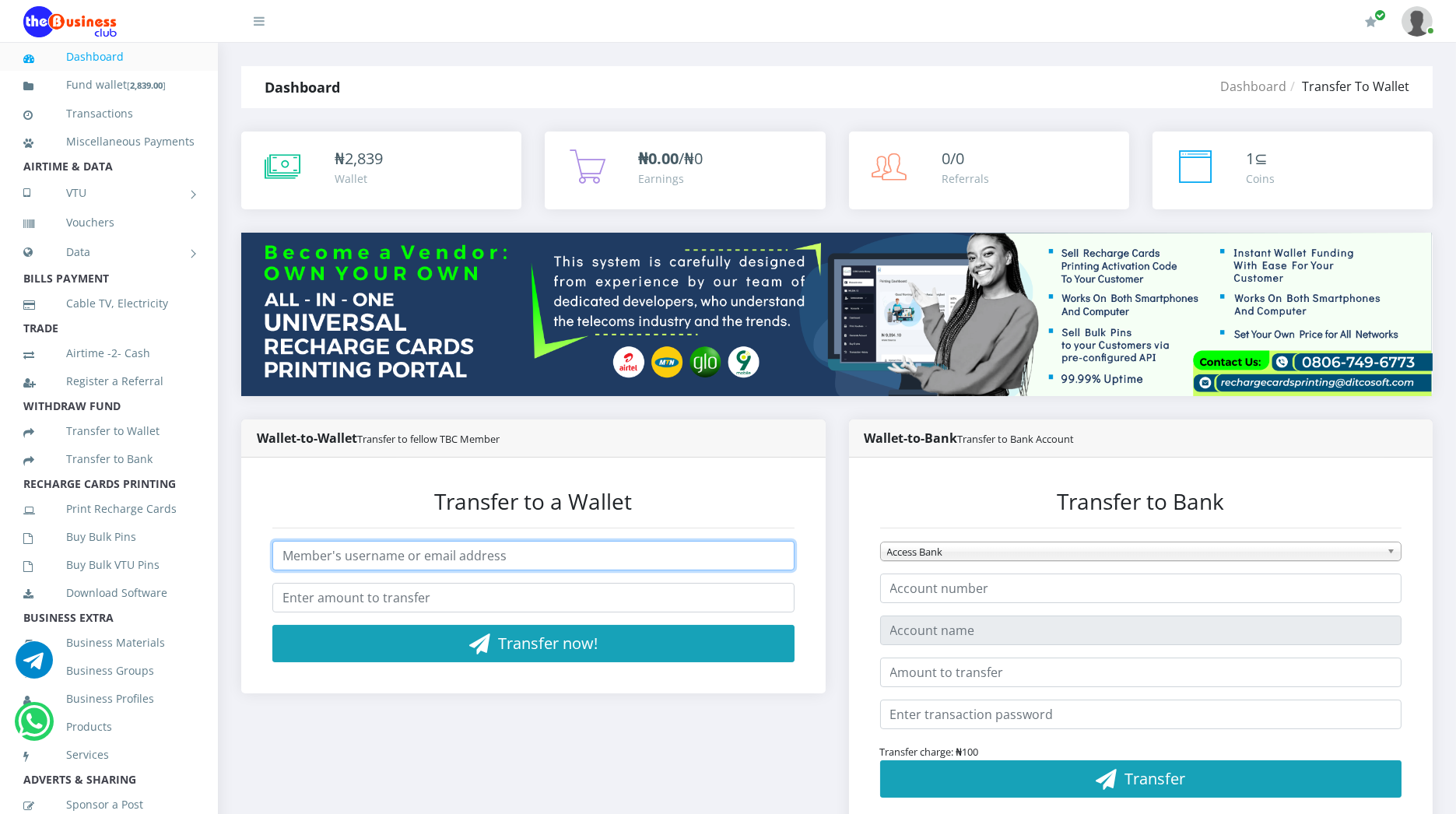
click at [488, 554] on input "text" at bounding box center [534, 556] width 523 height 30
type input "[EMAIL_ADDRESS][DOMAIN_NAME]"
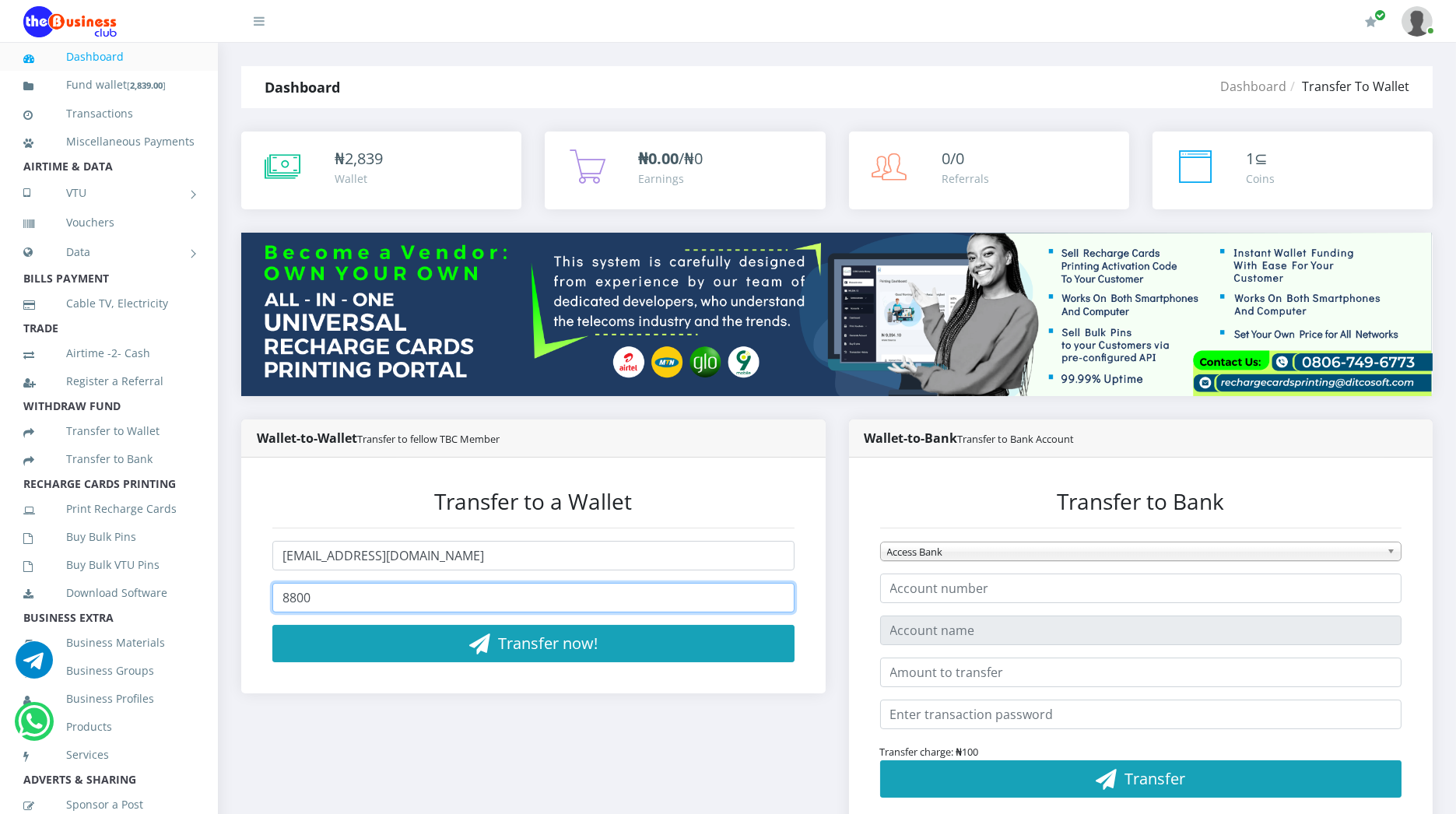
click at [306, 604] on input "8800" at bounding box center [534, 597] width 523 height 30
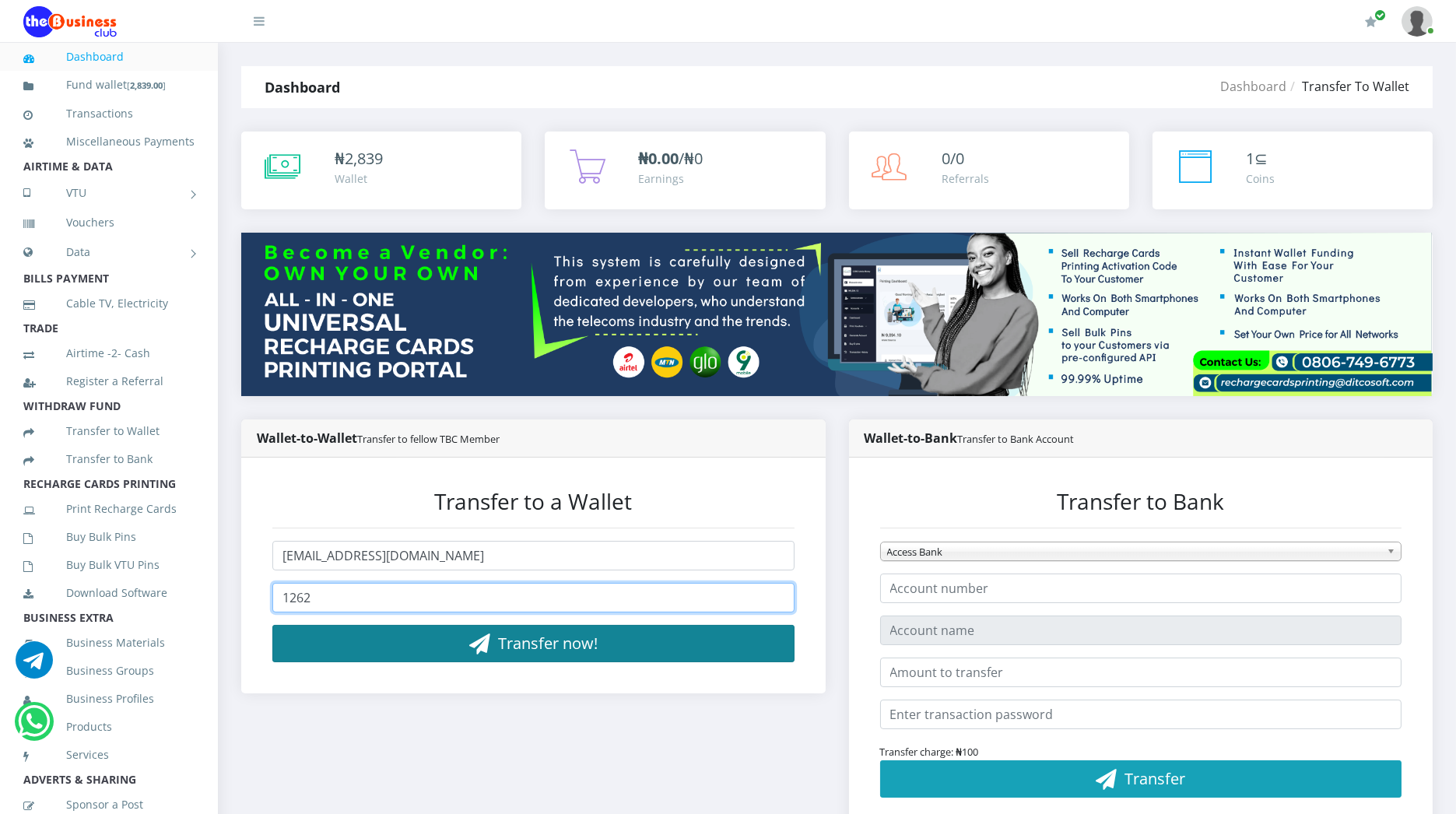
type input "1262"
click at [403, 634] on button "Transfer now!" at bounding box center [534, 643] width 523 height 37
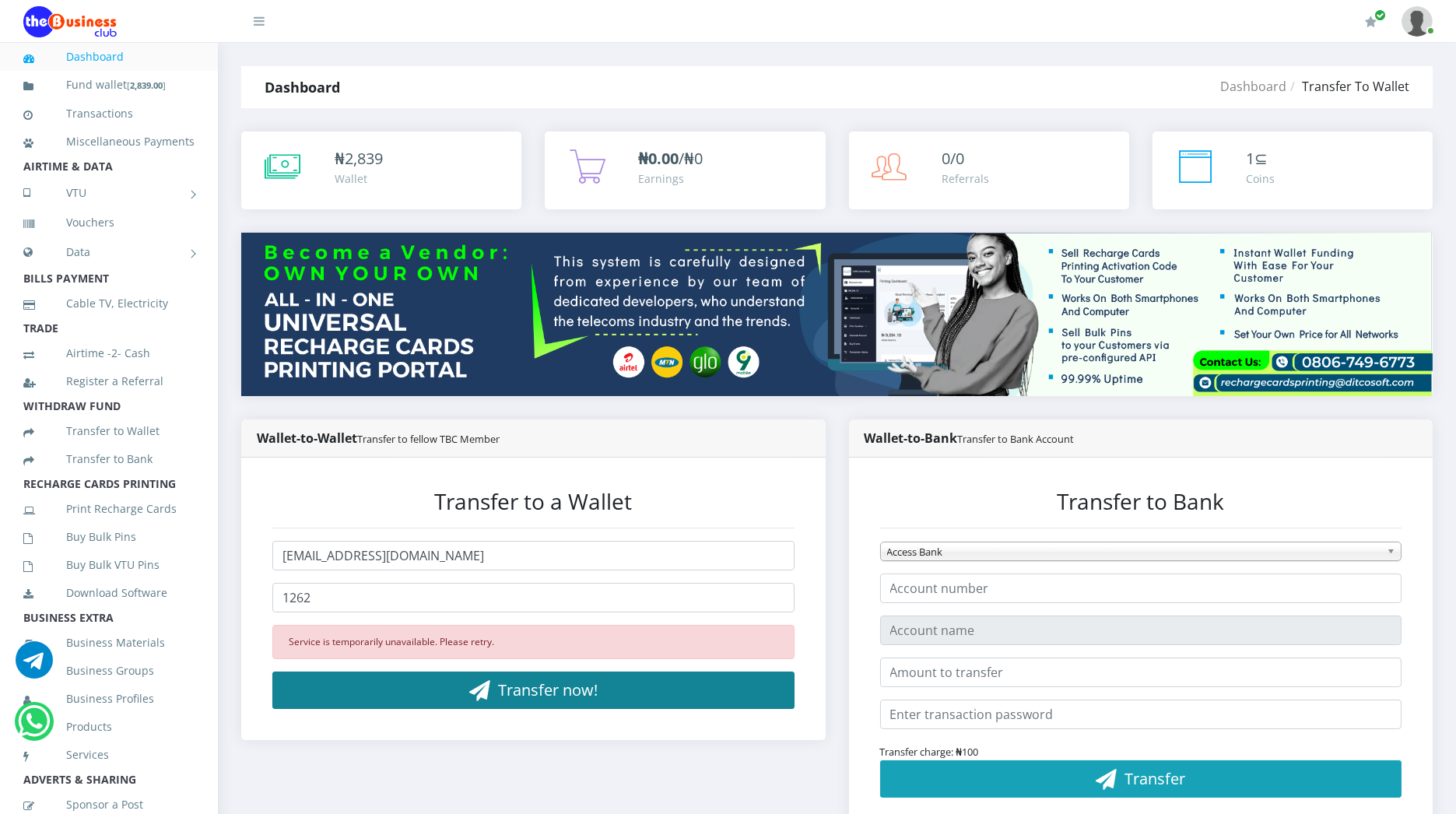
click at [548, 696] on span "Transfer now!" at bounding box center [548, 689] width 100 height 21
